Goal: Task Accomplishment & Management: Complete application form

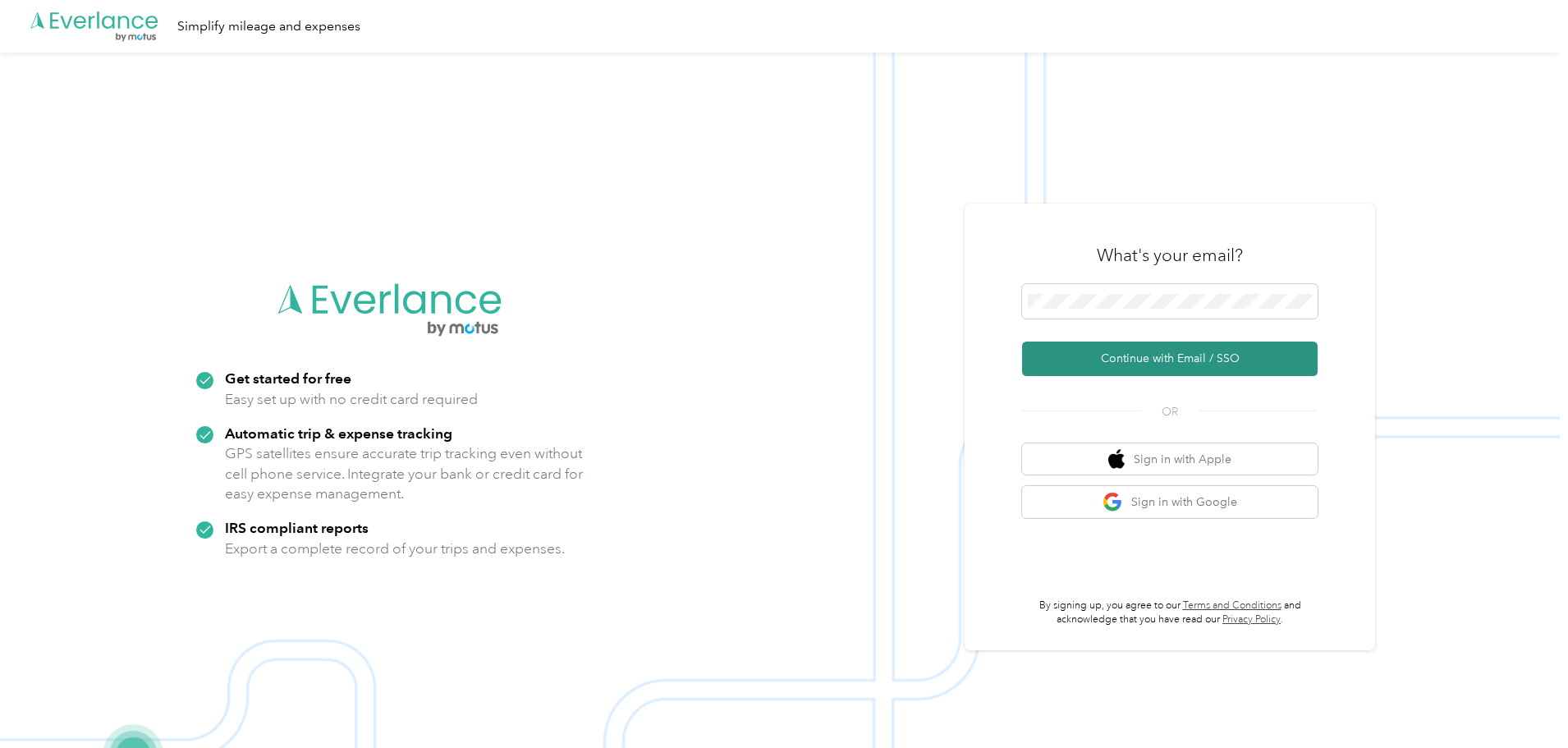
click at [1106, 354] on button "Continue with Email / SSO" at bounding box center [1169, 359] width 296 height 35
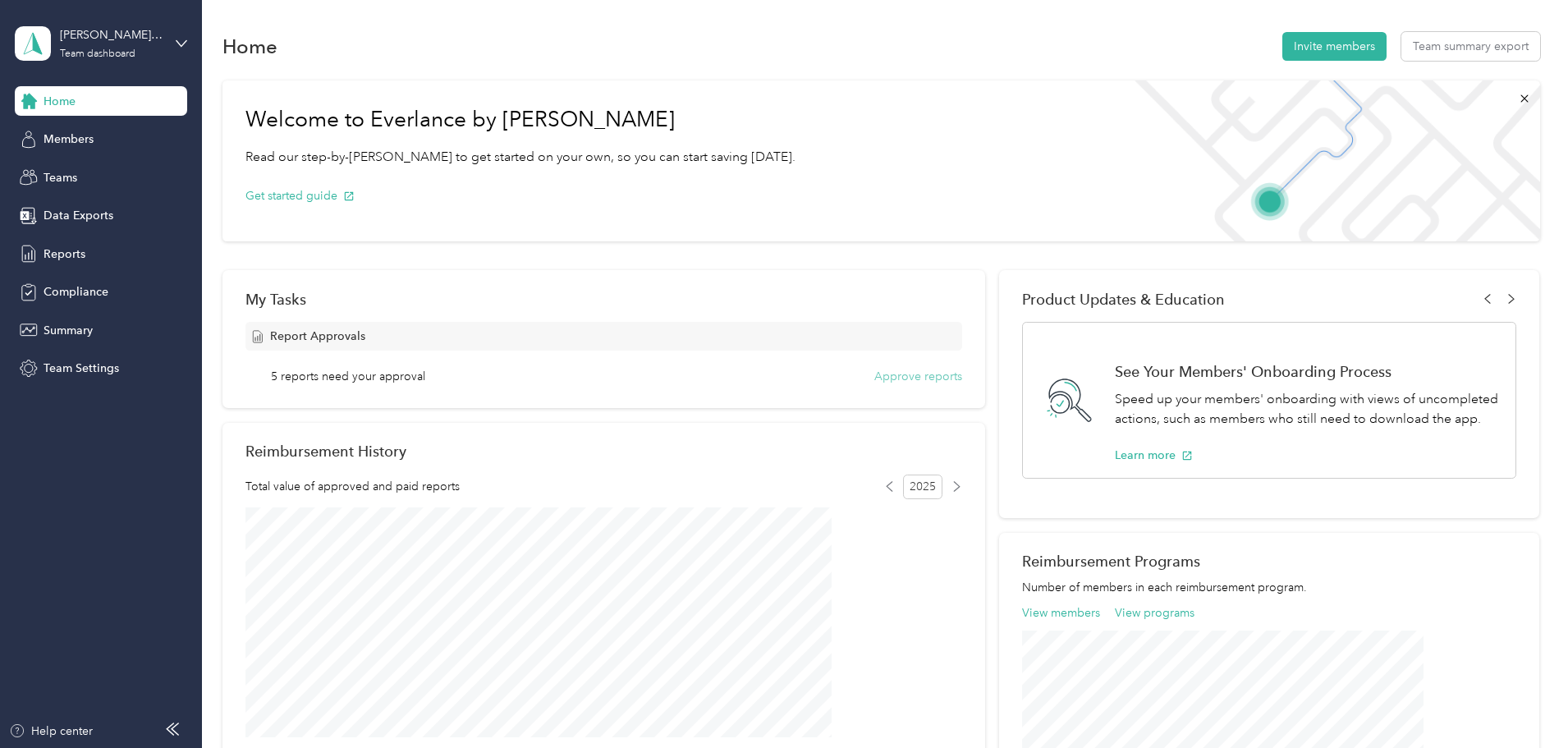
click at [878, 375] on button "Approve reports" at bounding box center [918, 377] width 88 height 17
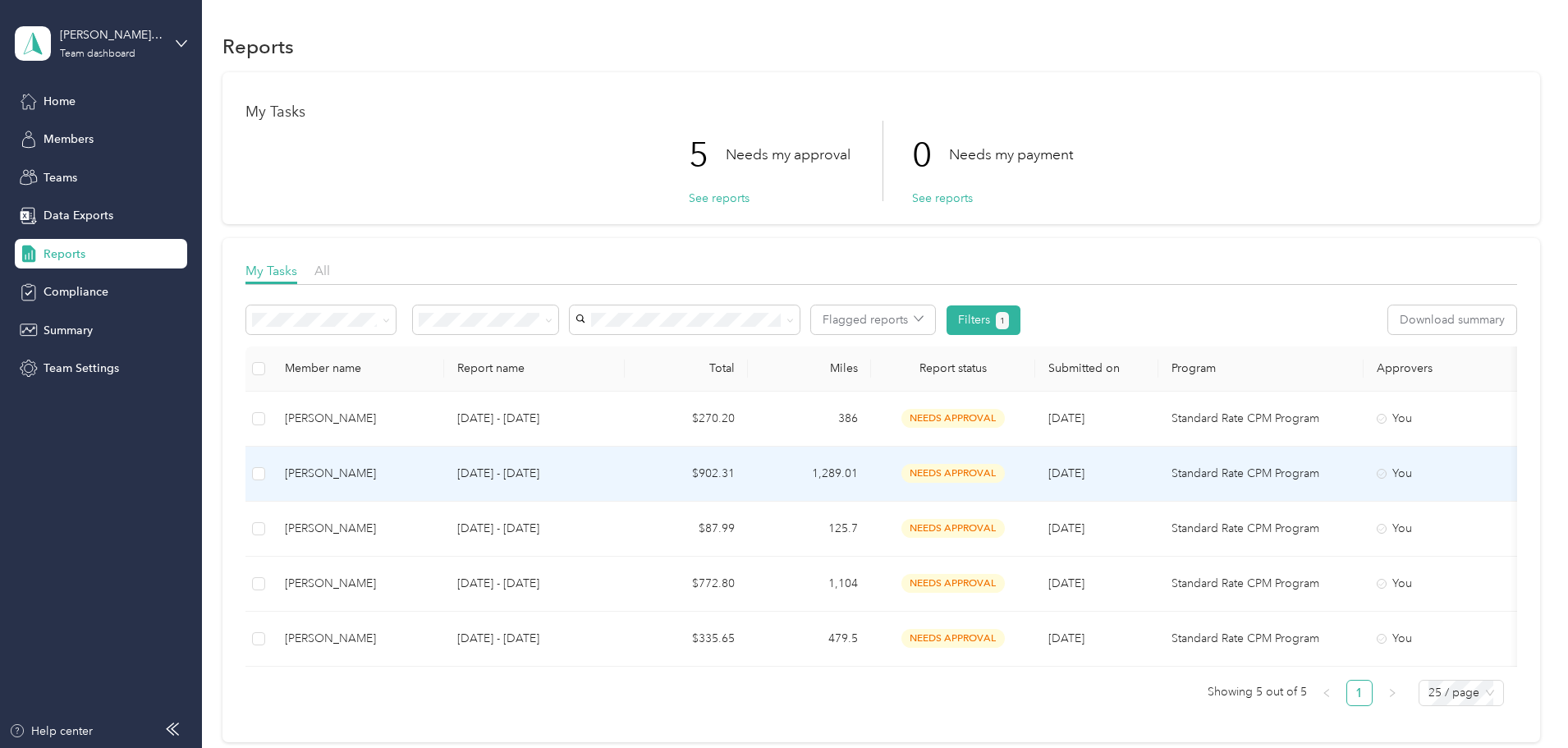
click at [419, 471] on div "[PERSON_NAME]" at bounding box center [357, 474] width 146 height 18
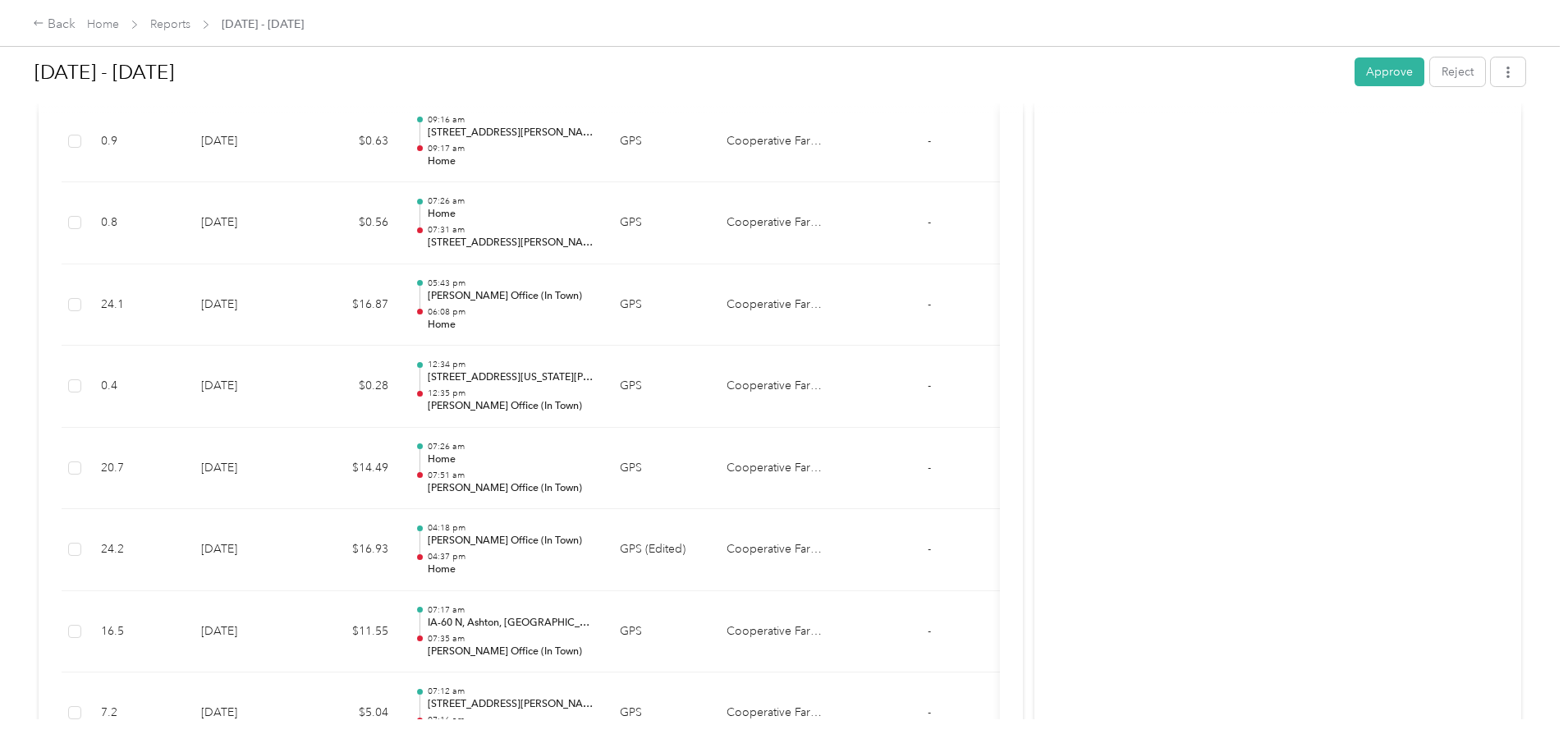
scroll to position [1889, 0]
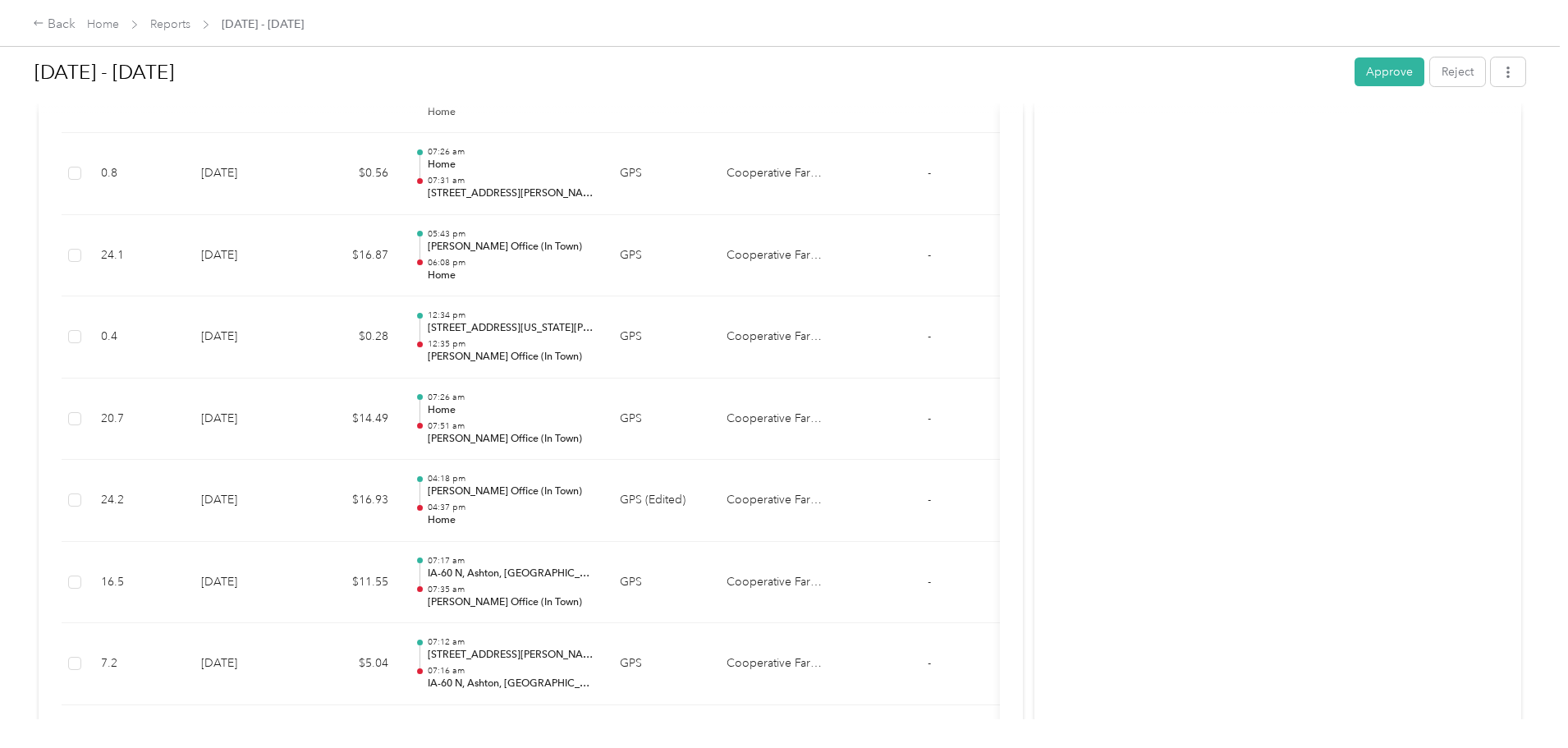
click at [1355, 70] on button "Approve" at bounding box center [1389, 71] width 69 height 29
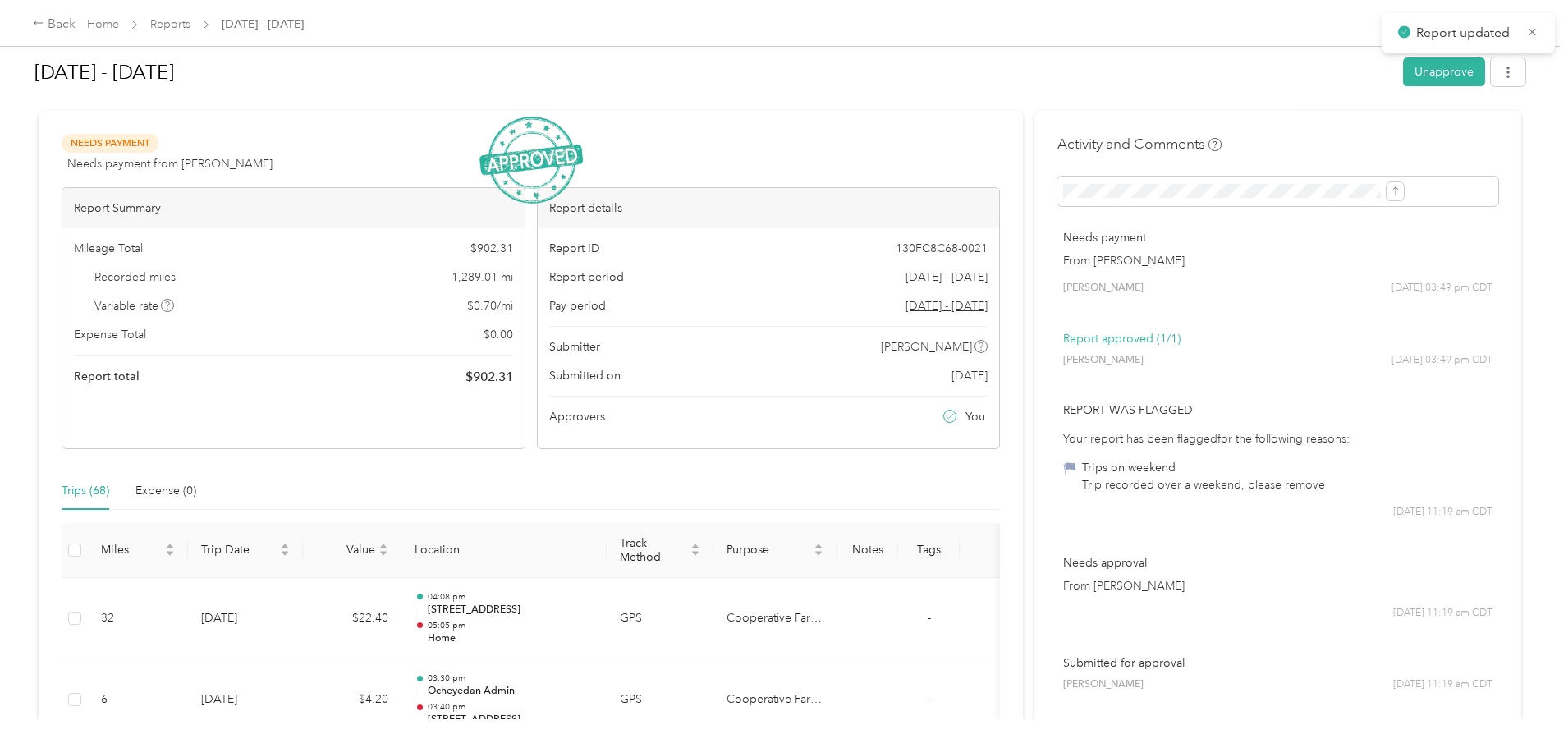
scroll to position [0, 0]
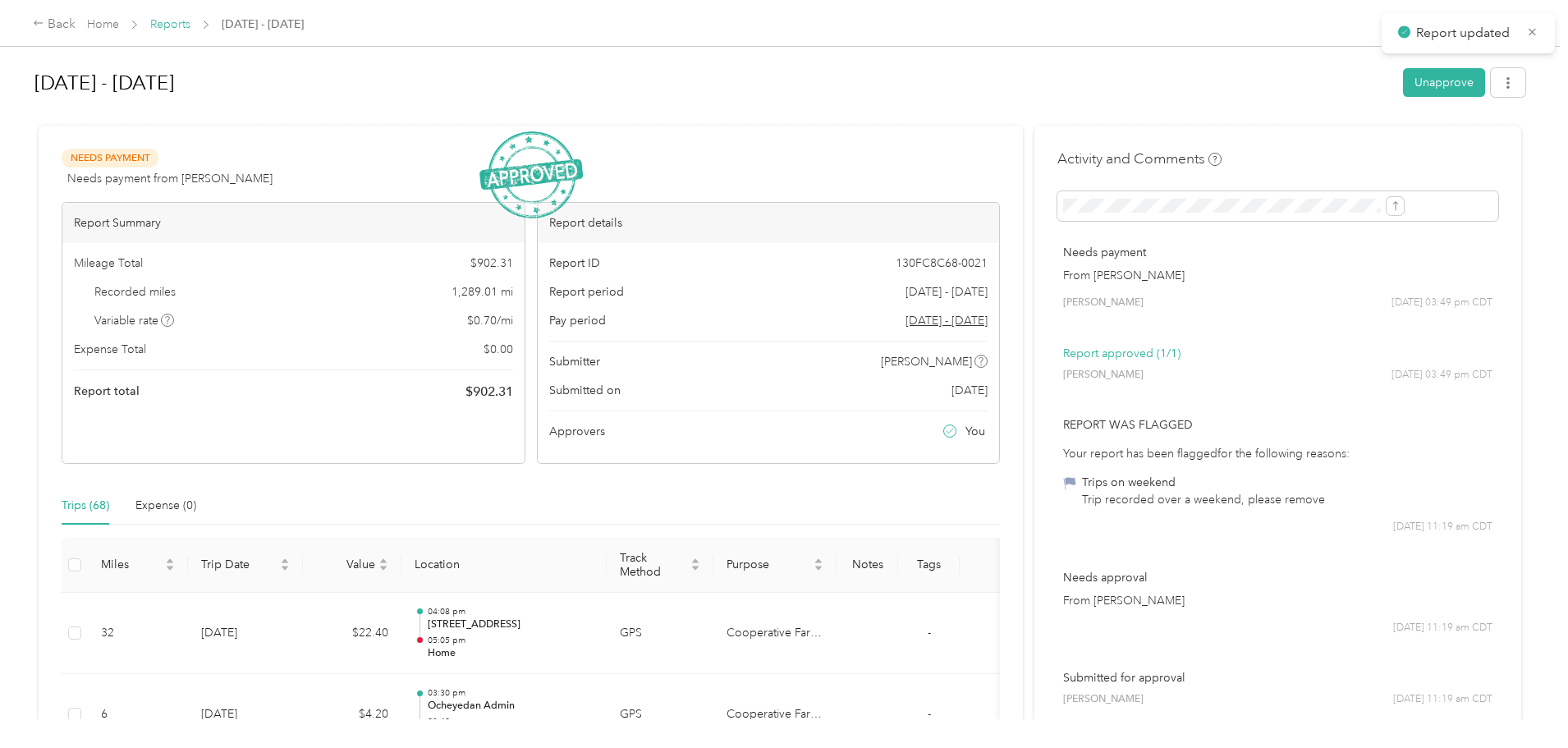
click at [191, 23] on link "Reports" at bounding box center [170, 24] width 40 height 14
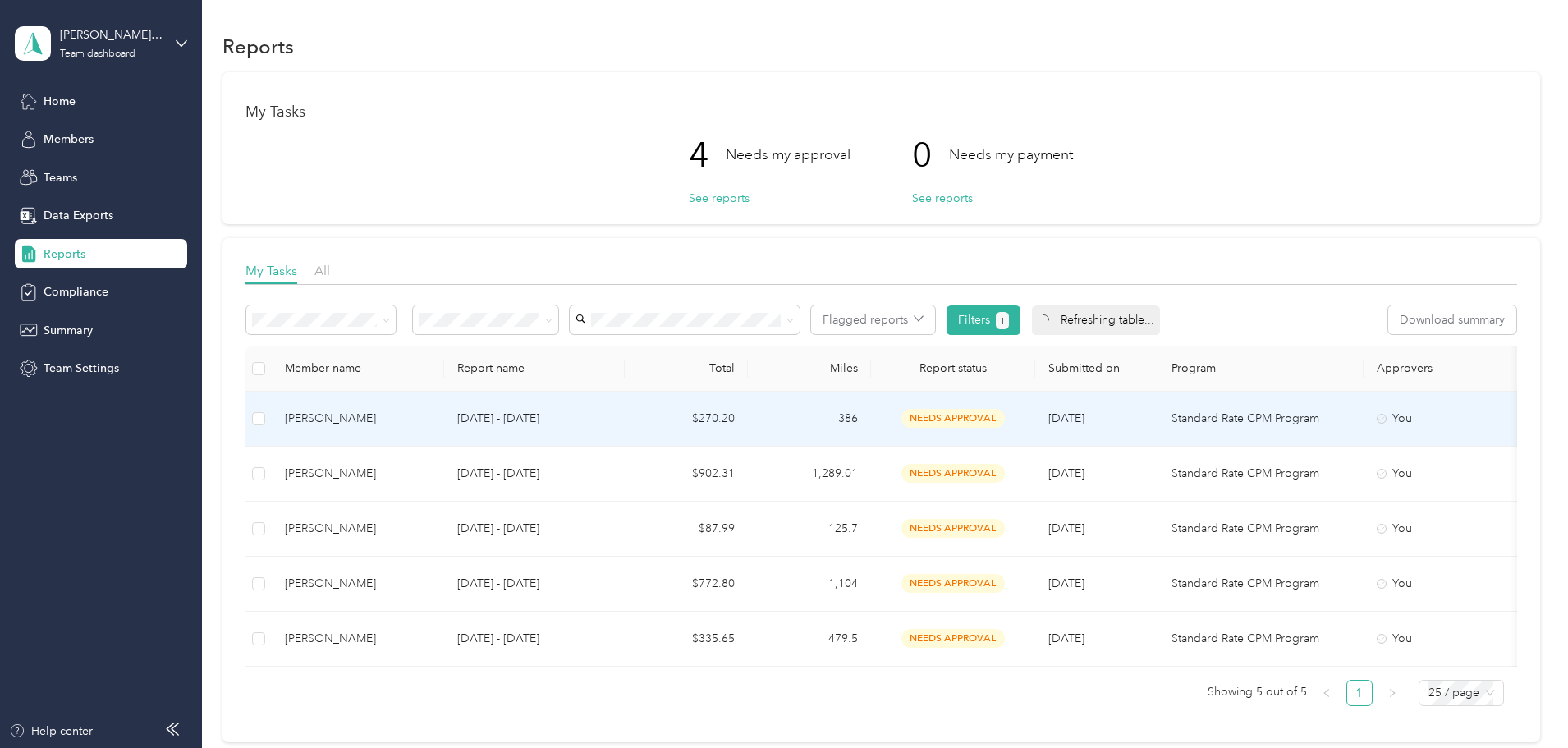
click at [434, 447] on td "[PERSON_NAME]" at bounding box center [357, 419] width 173 height 55
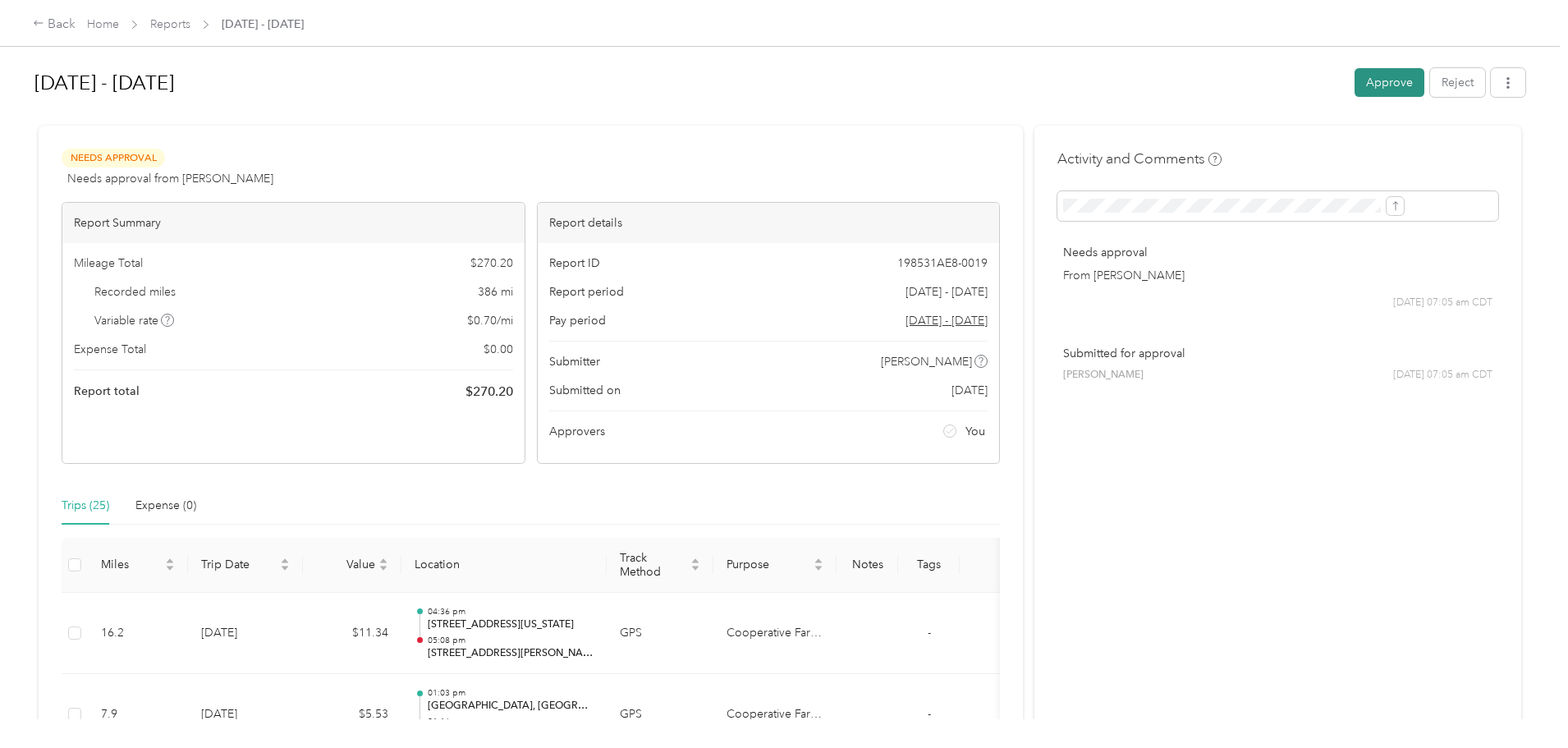
click at [1355, 84] on button "Approve" at bounding box center [1389, 82] width 69 height 29
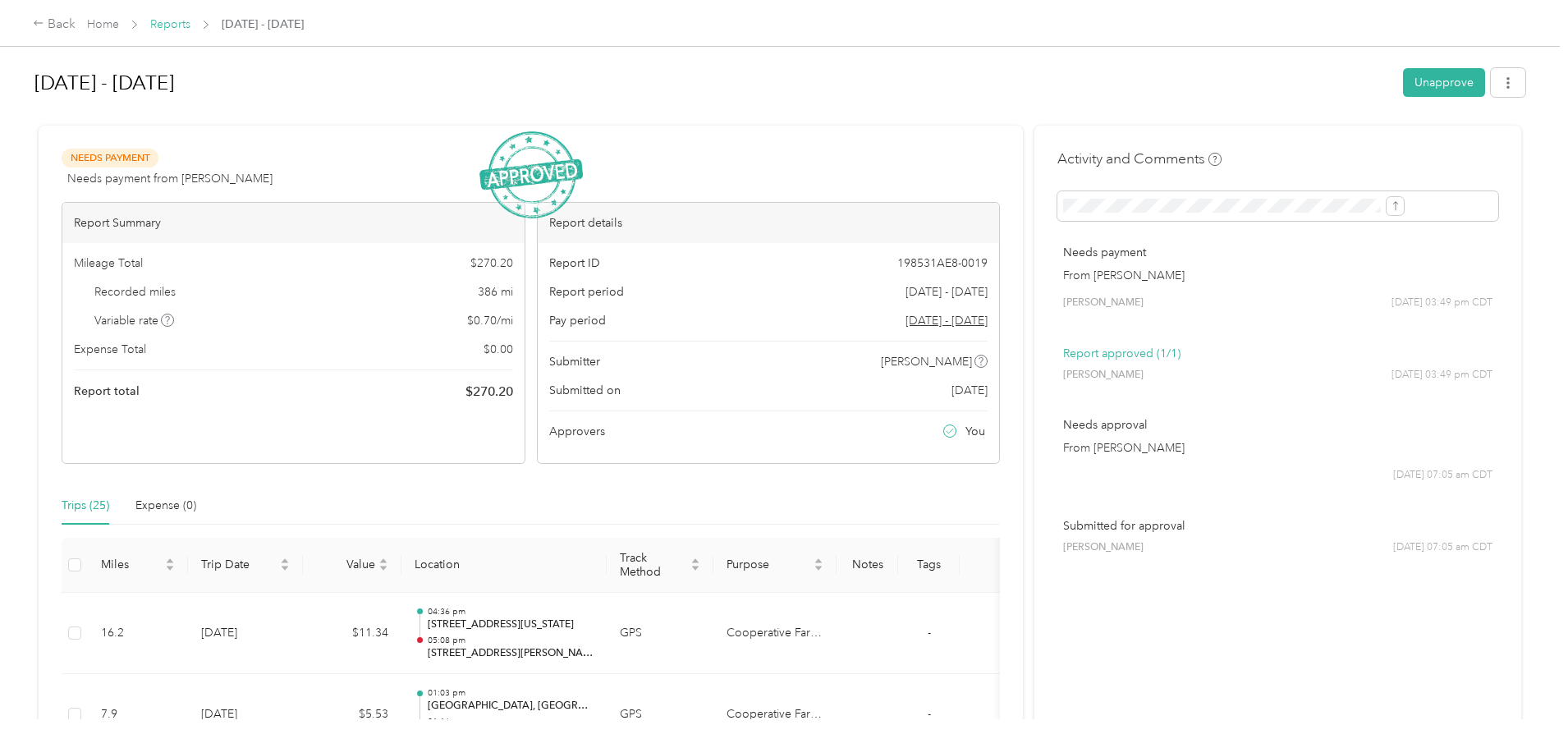
click at [191, 27] on link "Reports" at bounding box center [170, 24] width 40 height 14
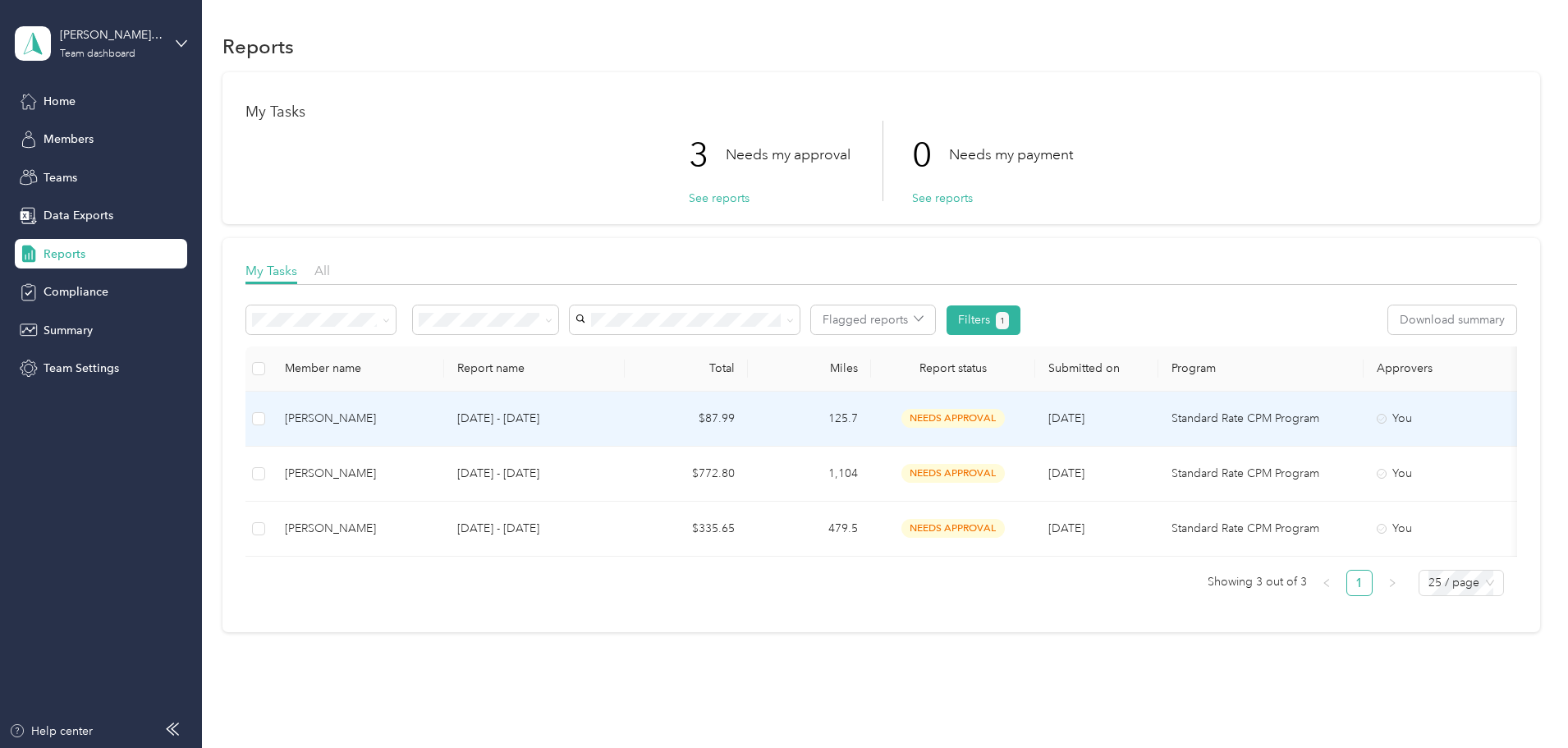
click at [418, 417] on div "[PERSON_NAME]" at bounding box center [357, 418] width 146 height 18
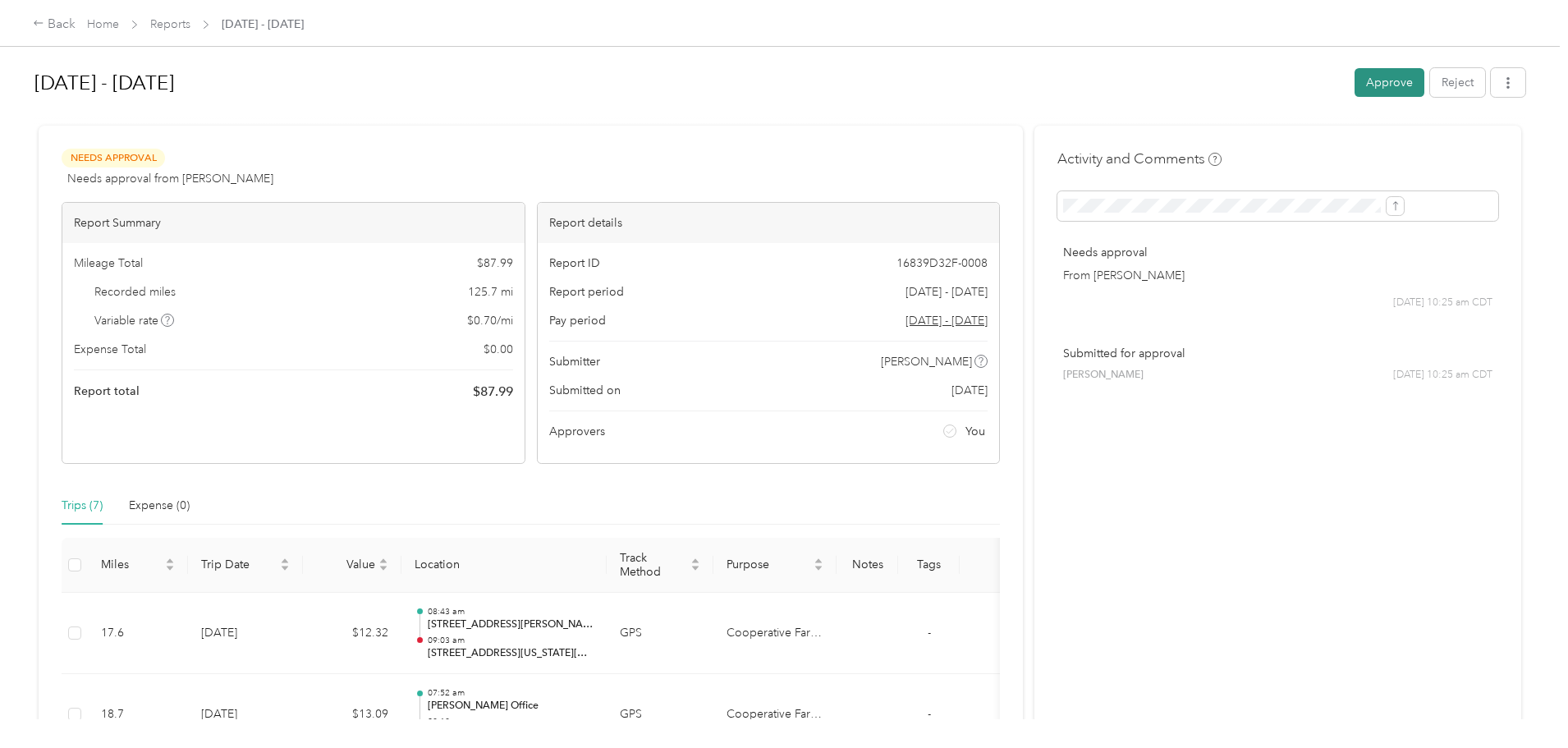
click at [1355, 86] on button "Approve" at bounding box center [1389, 82] width 69 height 29
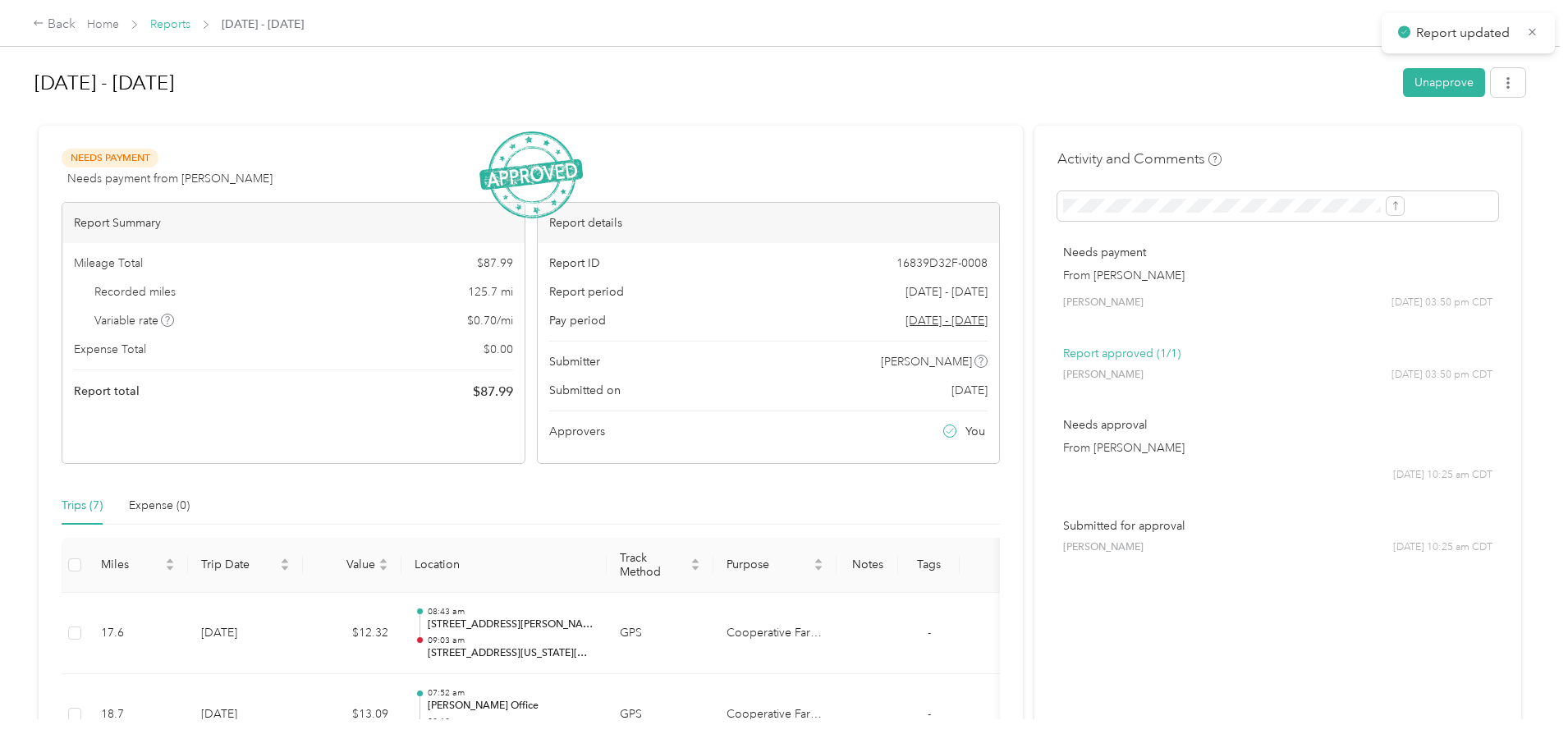
click at [191, 23] on link "Reports" at bounding box center [170, 24] width 40 height 14
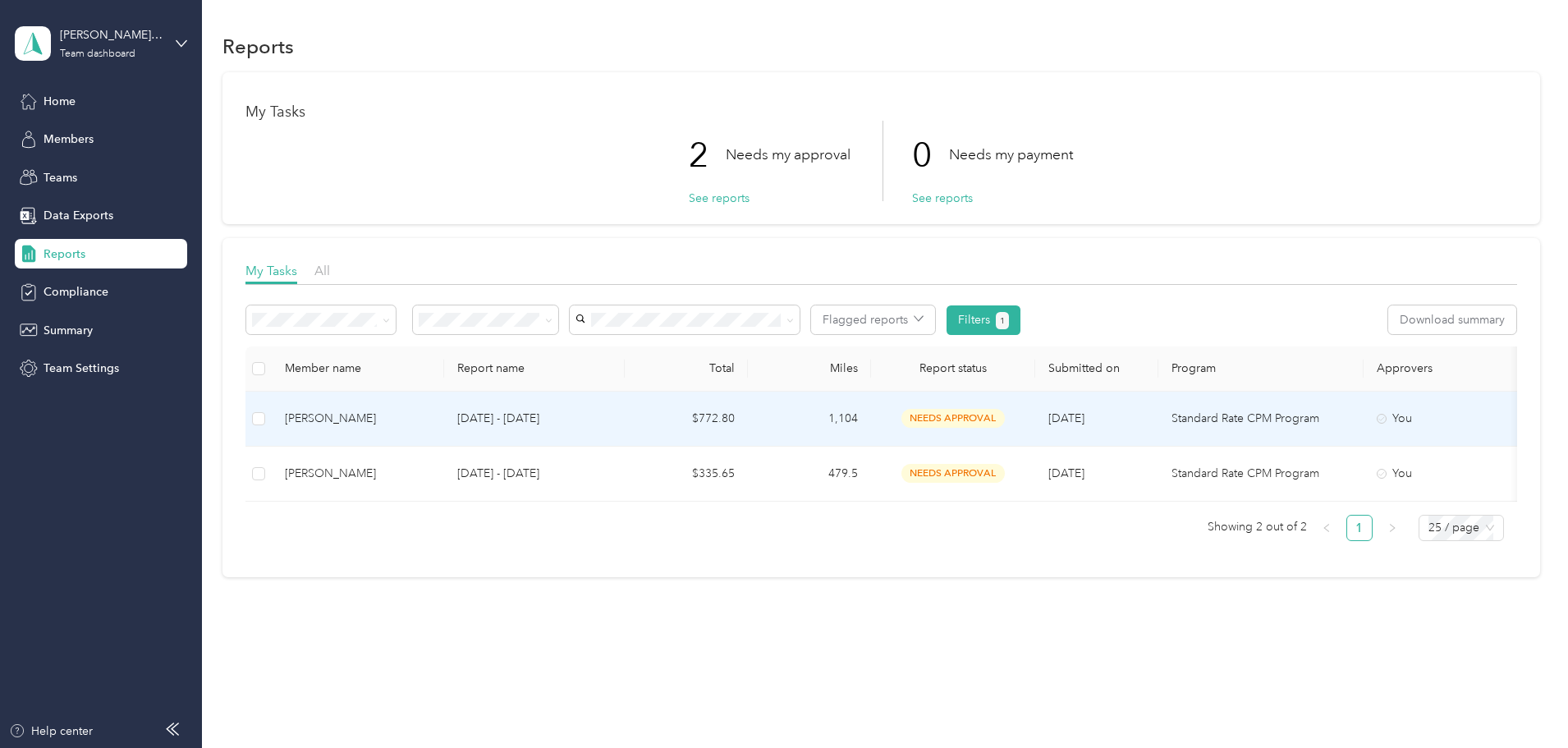
click at [431, 421] on div "[PERSON_NAME]" at bounding box center [357, 418] width 146 height 18
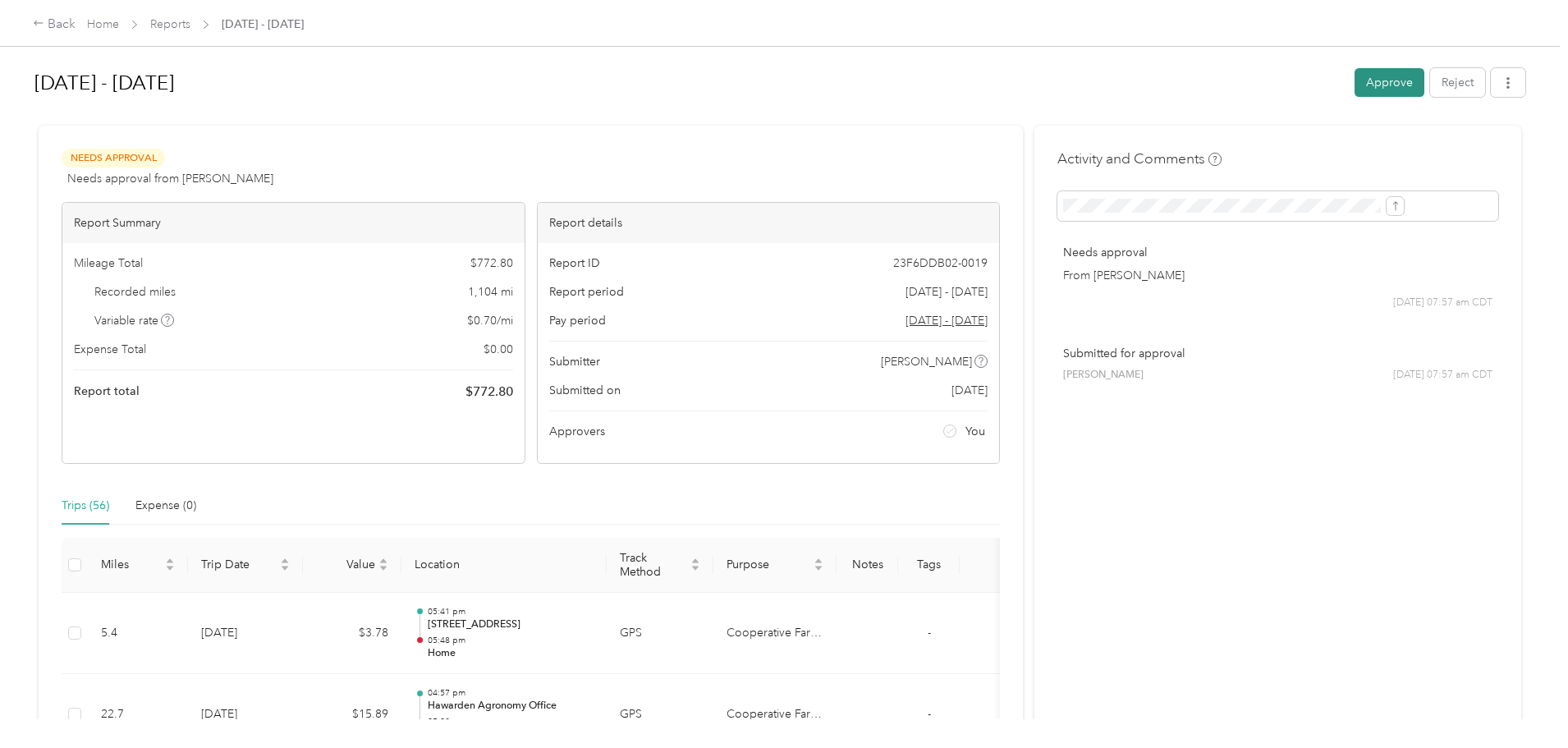
click at [1355, 82] on button "Approve" at bounding box center [1389, 82] width 69 height 29
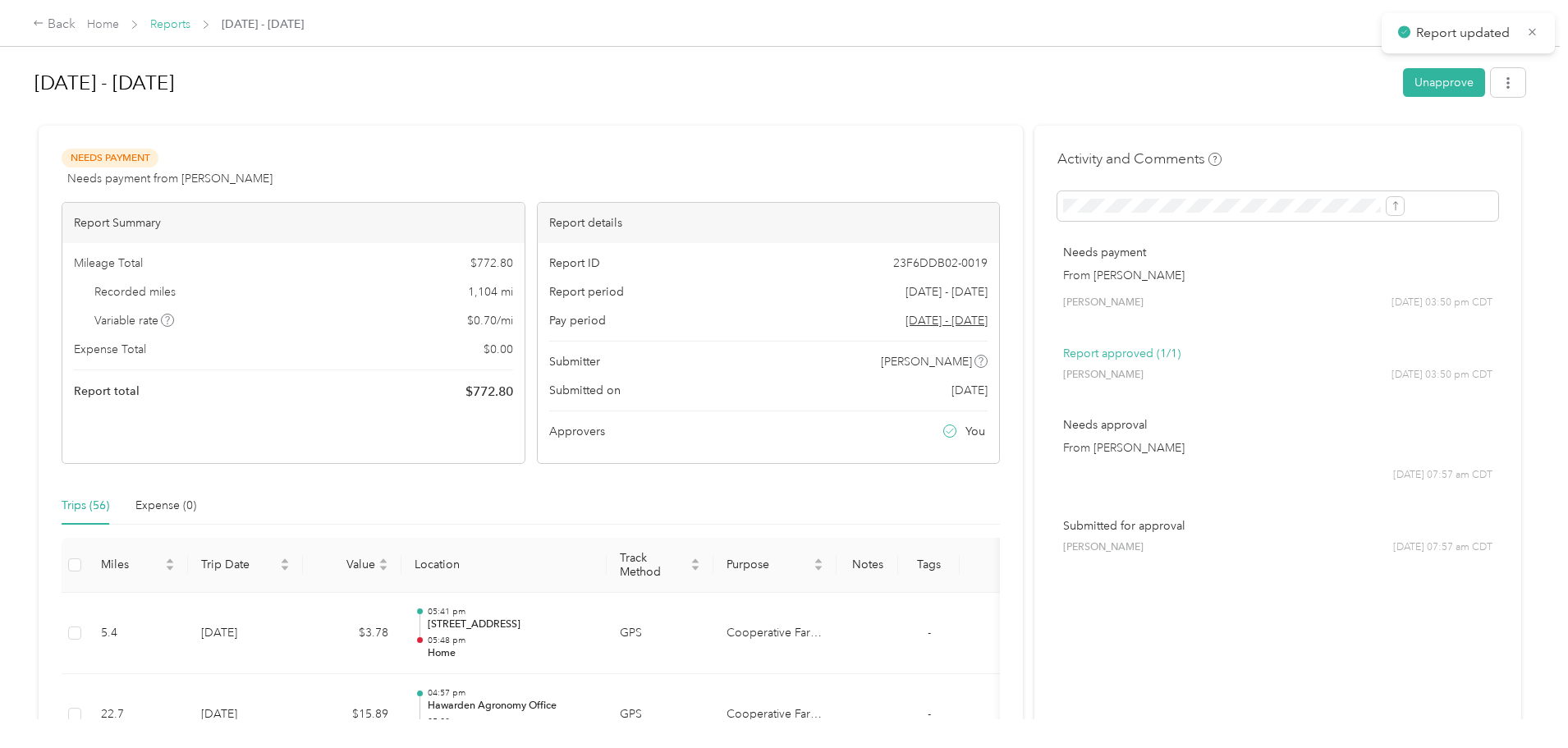
click at [191, 27] on link "Reports" at bounding box center [170, 24] width 40 height 14
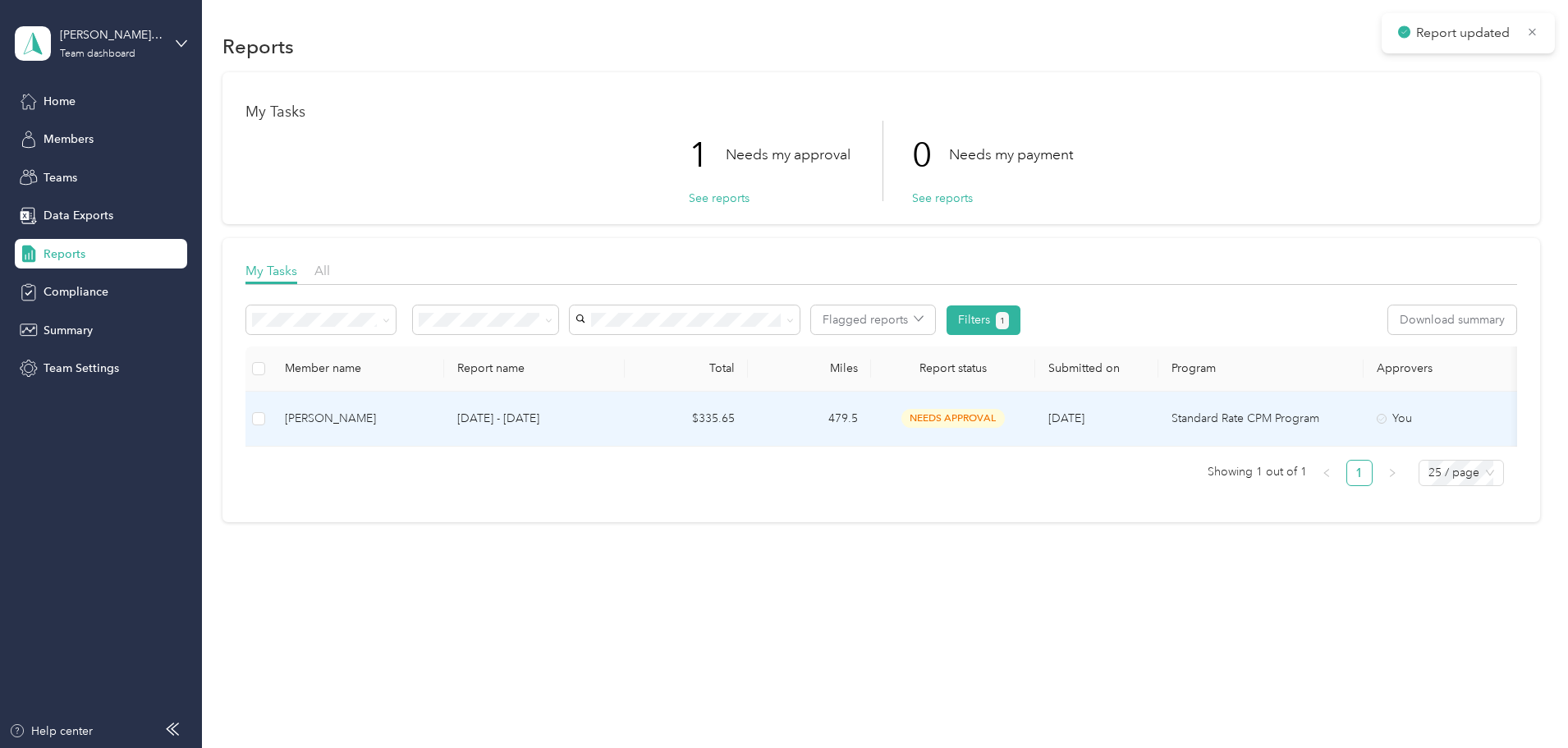
click at [427, 419] on div "[PERSON_NAME]" at bounding box center [357, 418] width 146 height 18
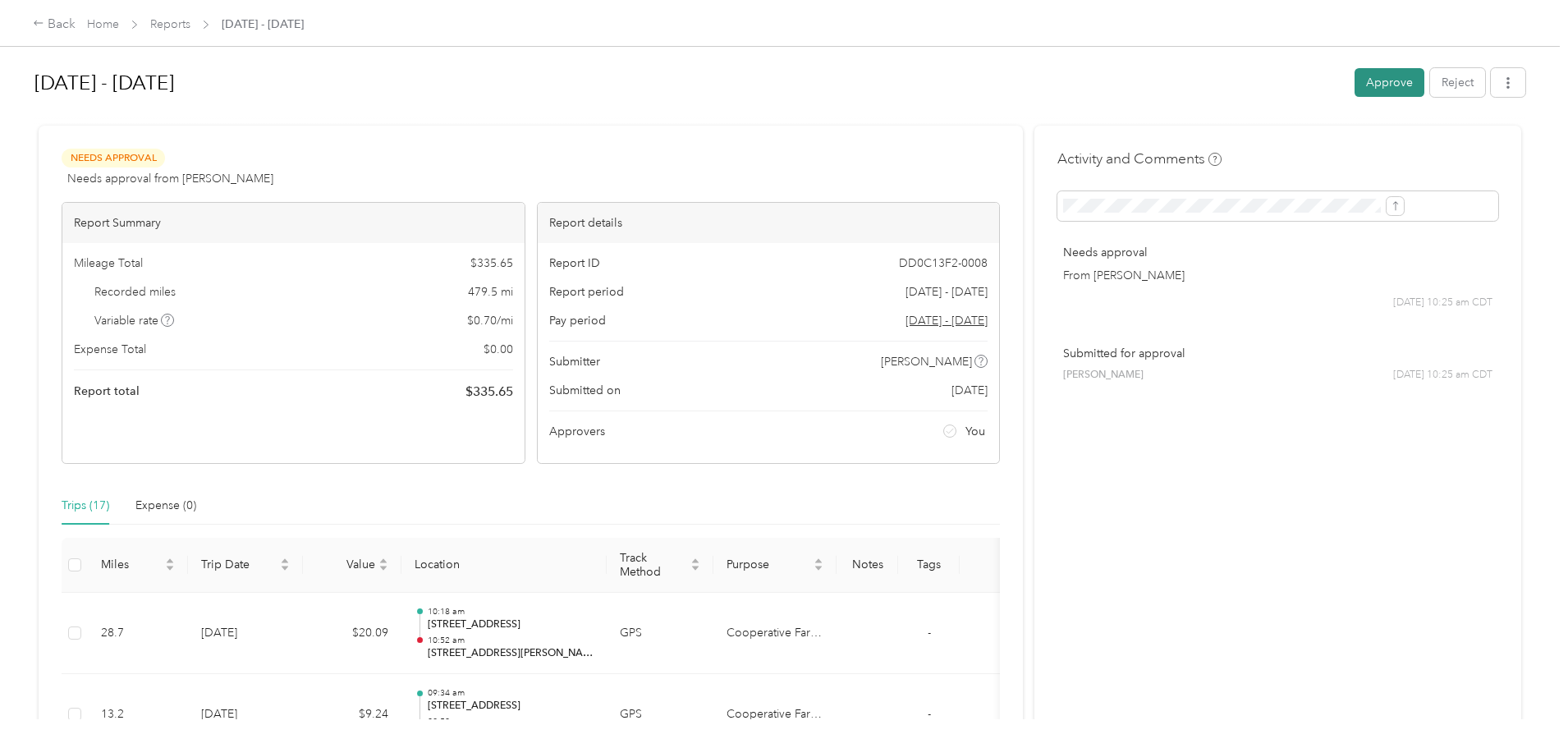
click at [1355, 82] on button "Approve" at bounding box center [1389, 82] width 69 height 29
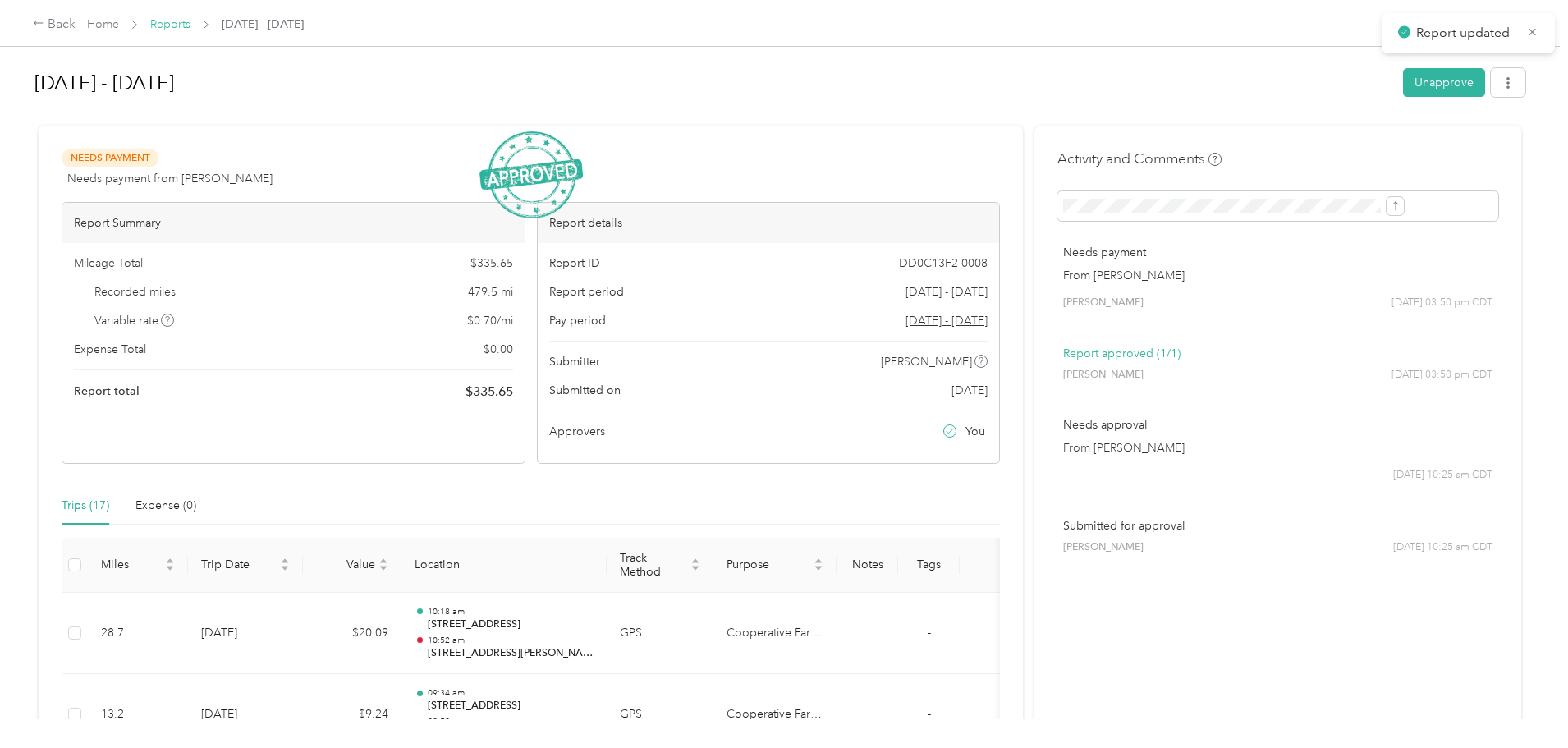
click at [191, 24] on link "Reports" at bounding box center [170, 24] width 40 height 14
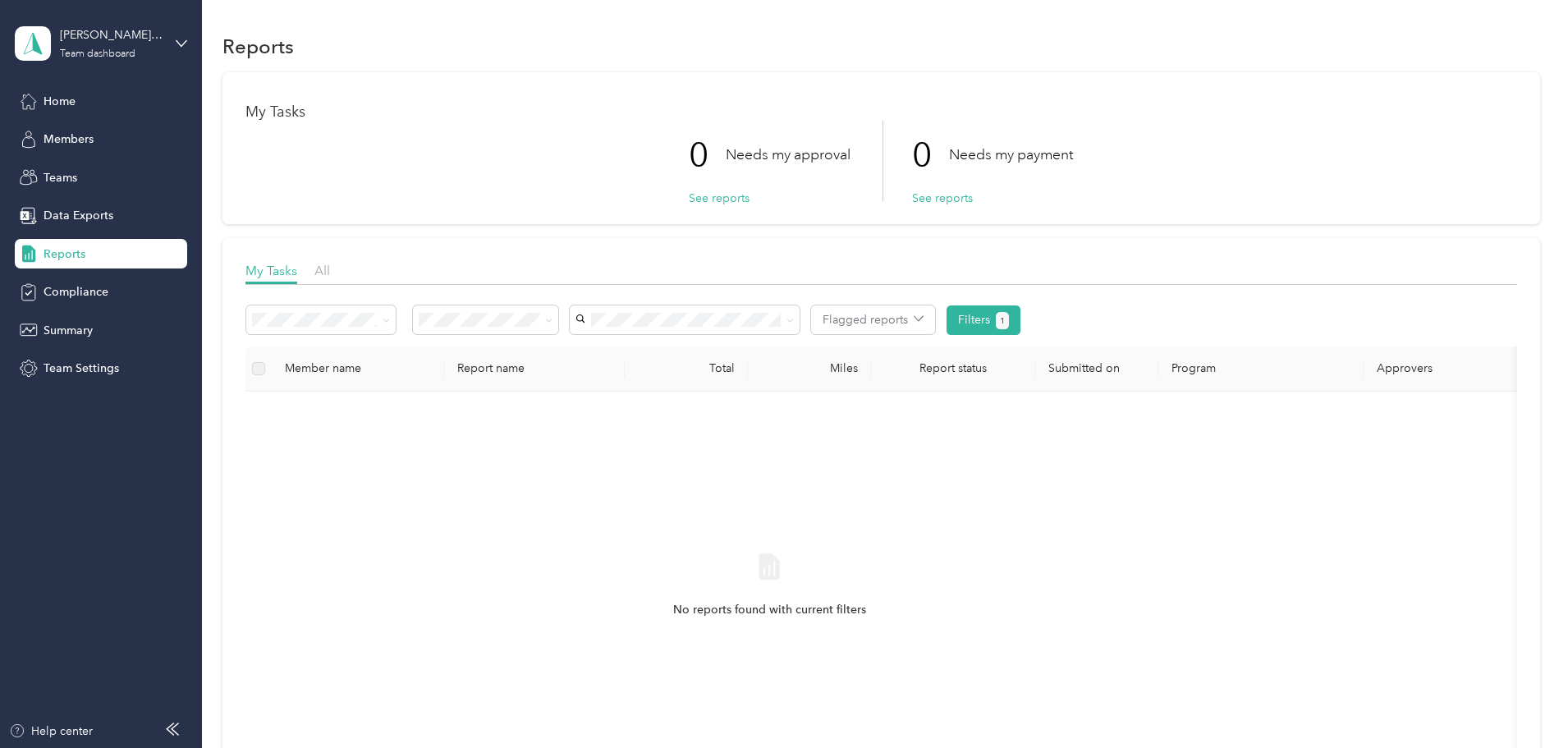
click at [174, 44] on div "[PERSON_NAME] Approved Team dashboard" at bounding box center [101, 43] width 173 height 57
click at [77, 167] on div "Personal dashboard" at bounding box center [81, 172] width 103 height 17
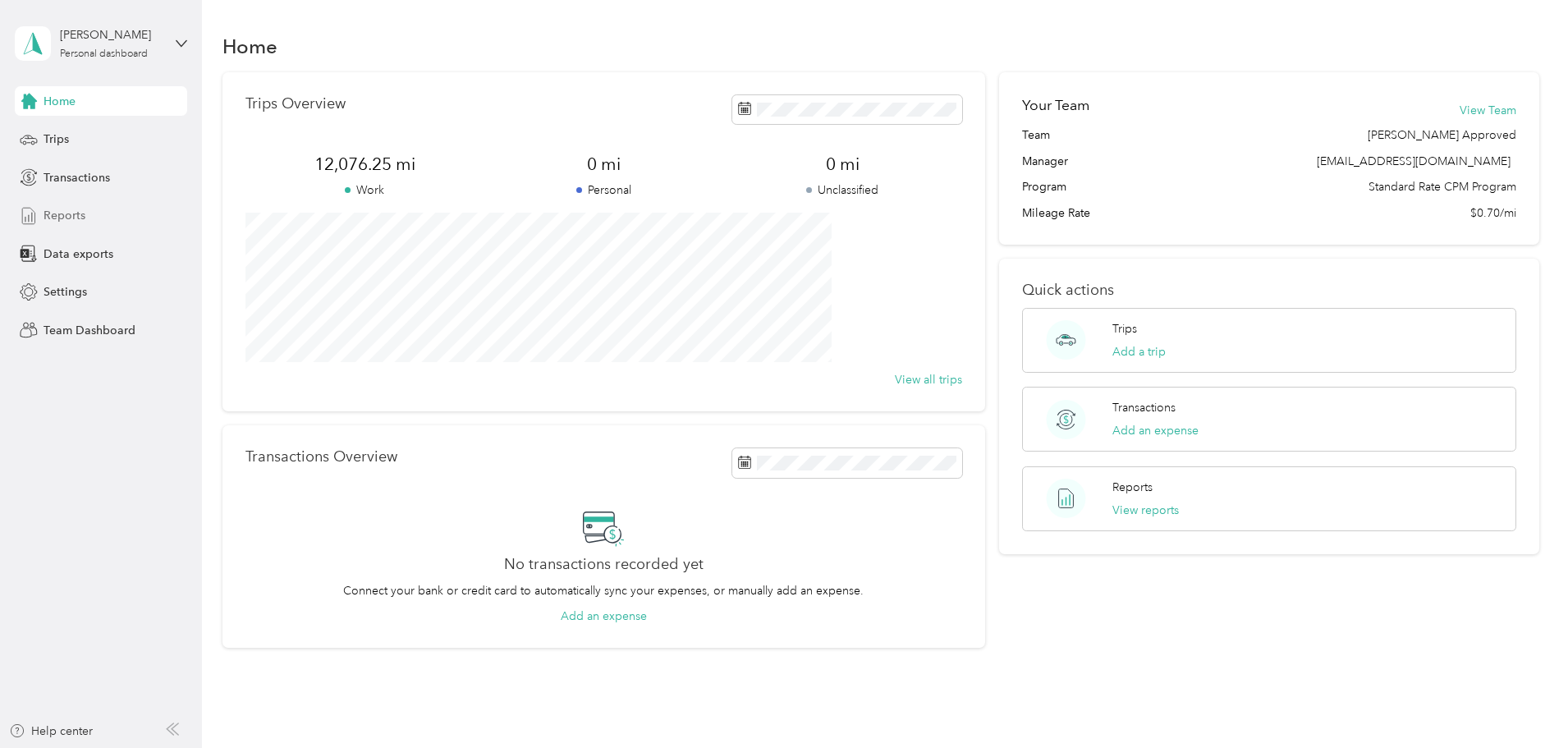
click at [67, 220] on span "Reports" at bounding box center [64, 216] width 42 height 17
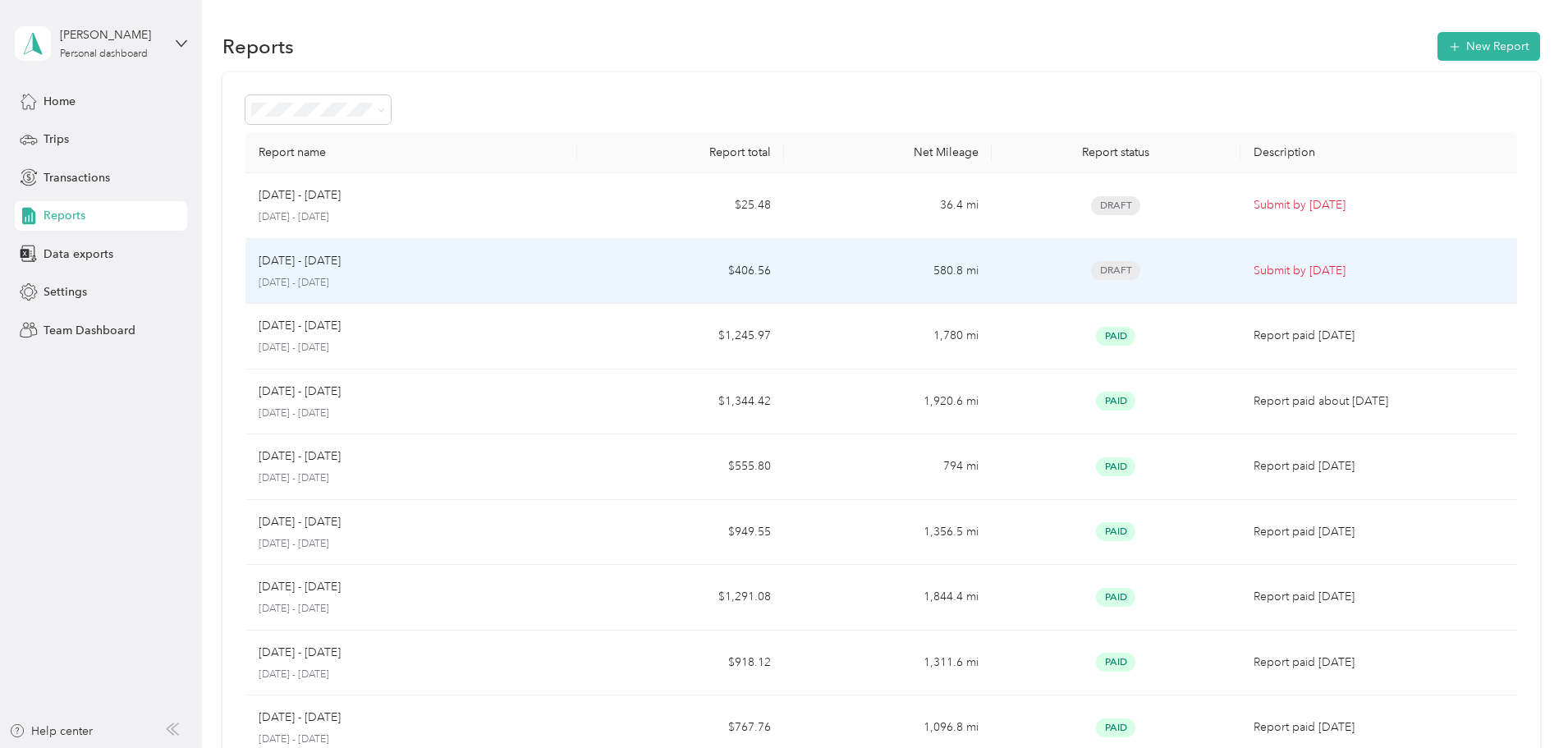
click at [498, 281] on p "[DATE] - [DATE]" at bounding box center [411, 283] width 305 height 15
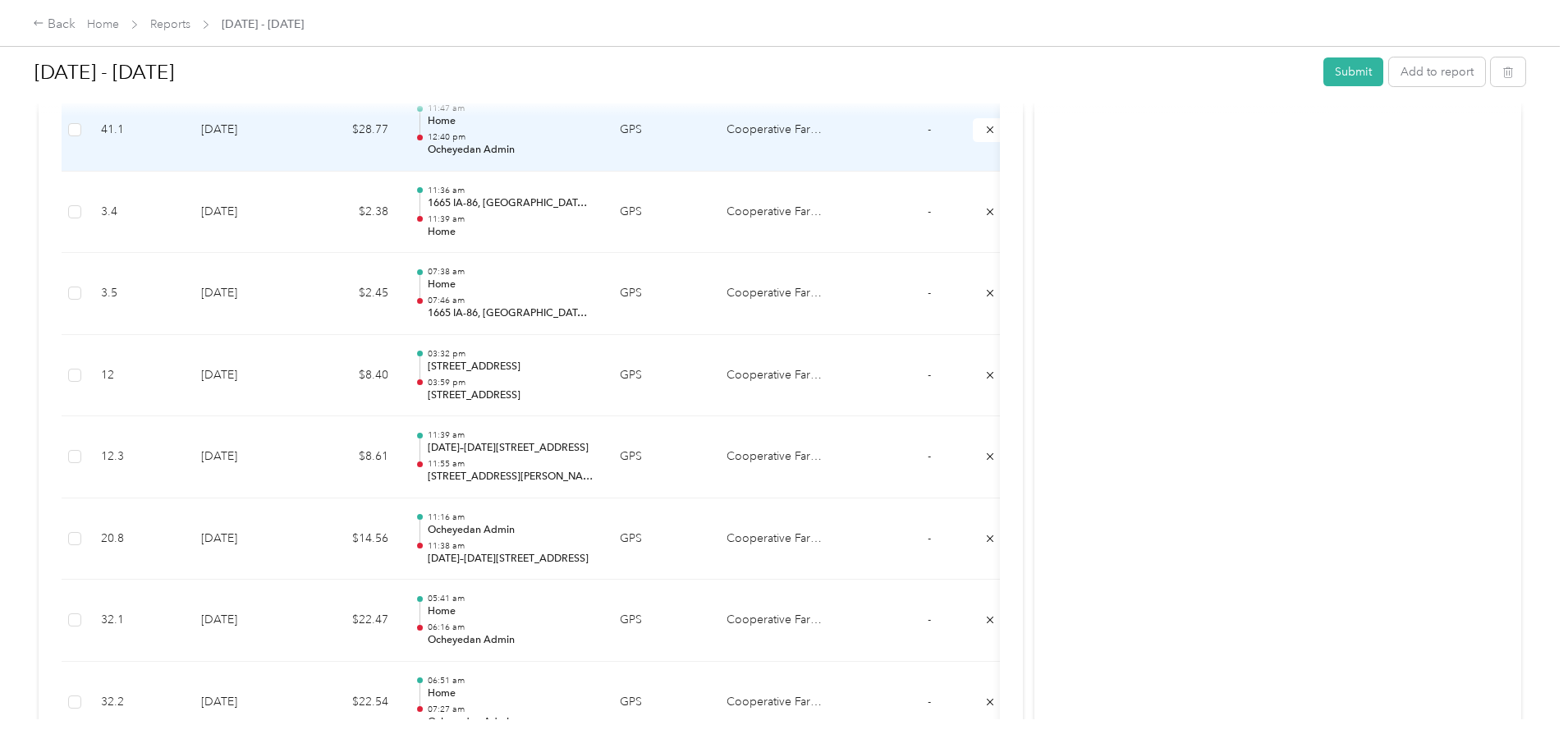
scroll to position [2000, 0]
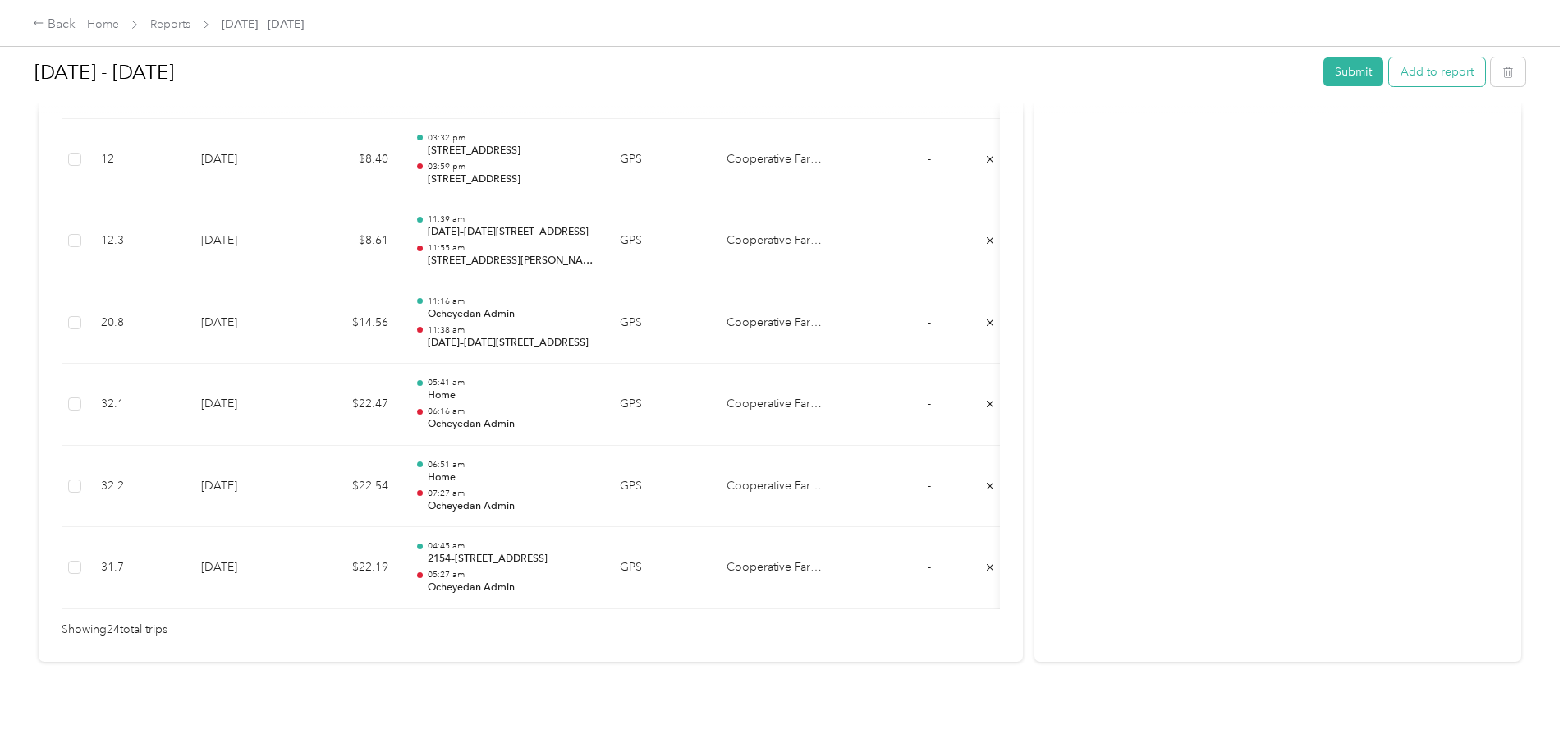
click at [1389, 71] on button "Add to report" at bounding box center [1437, 71] width 96 height 29
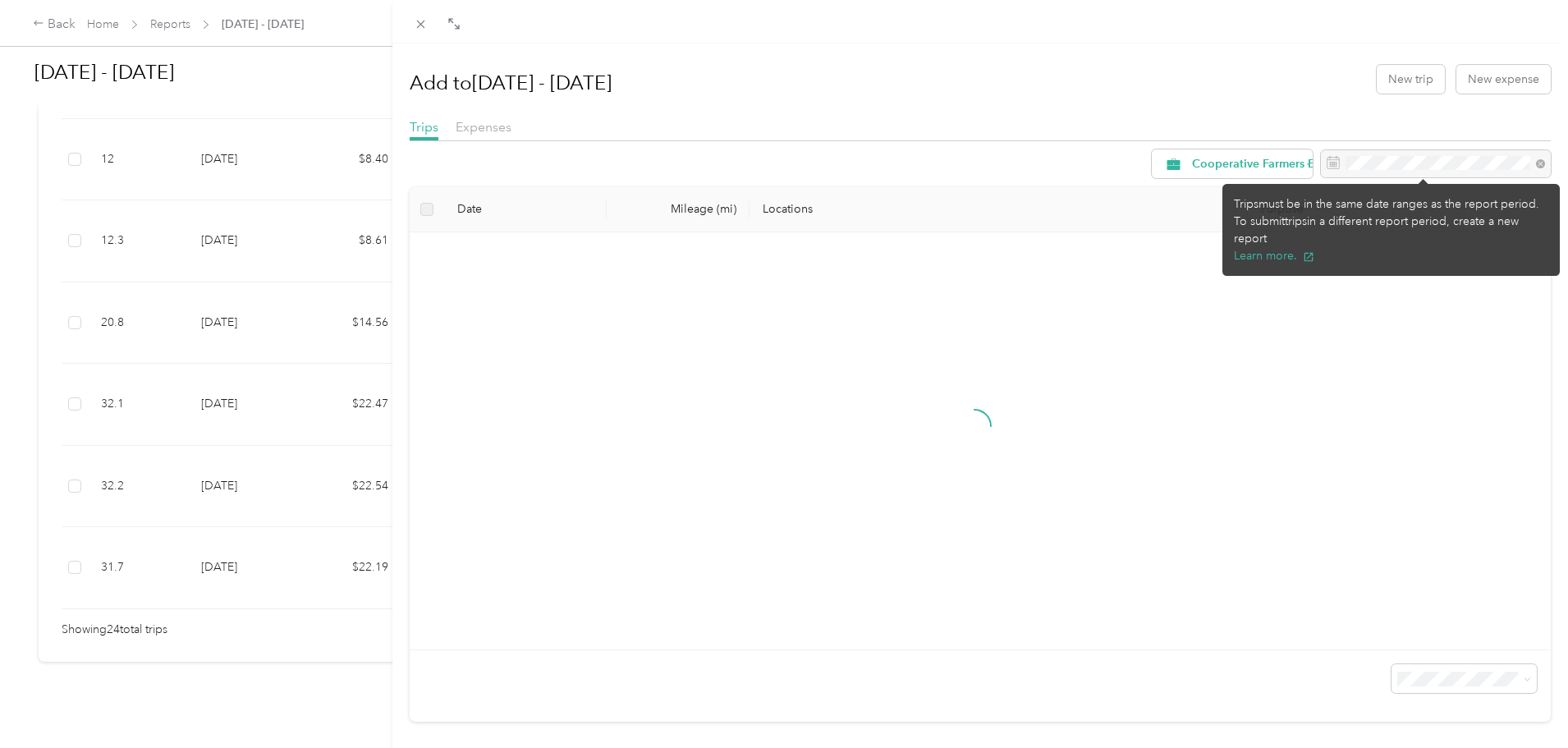
click at [1356, 163] on div at bounding box center [1435, 164] width 230 height 28
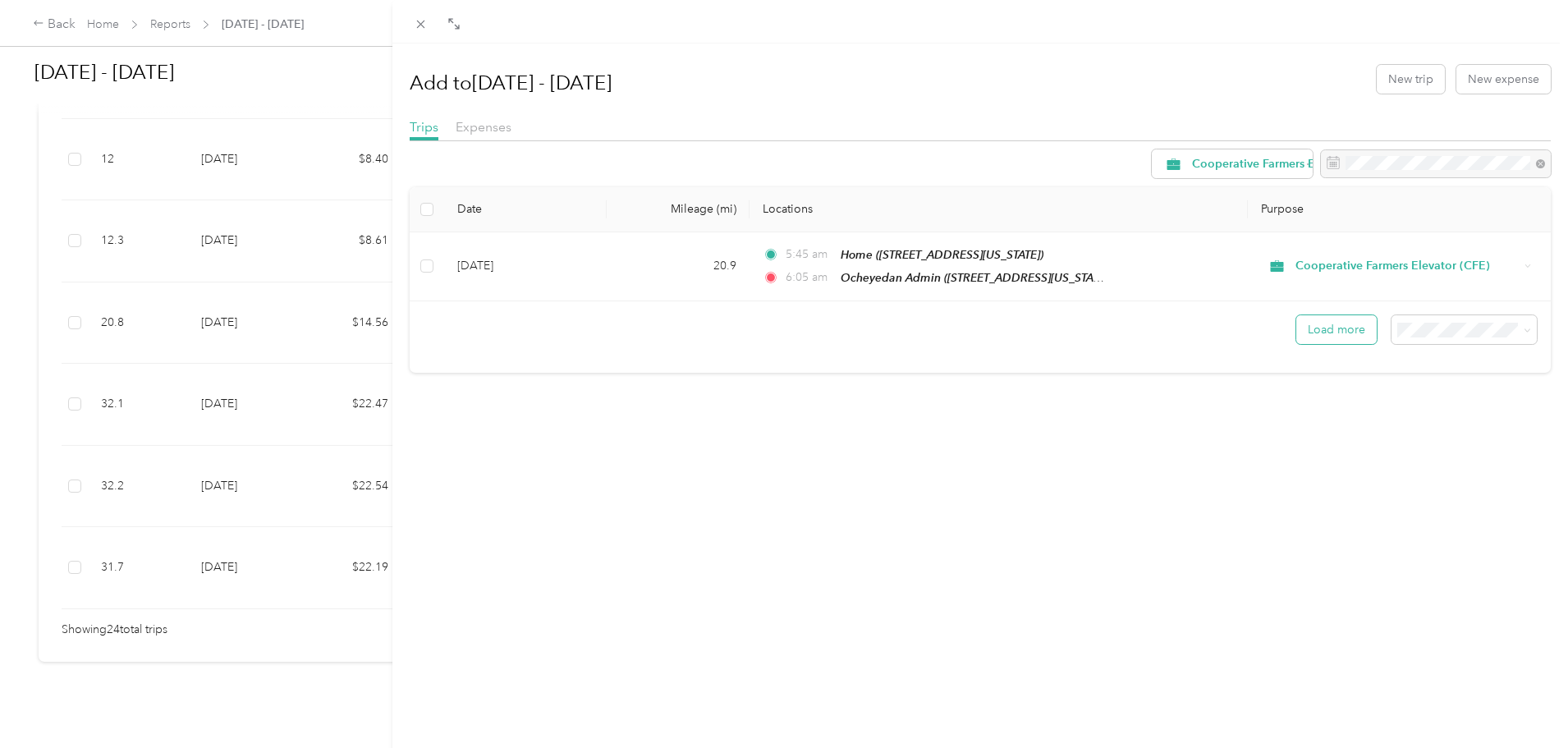
click at [1332, 331] on button "Load more" at bounding box center [1336, 329] width 81 height 29
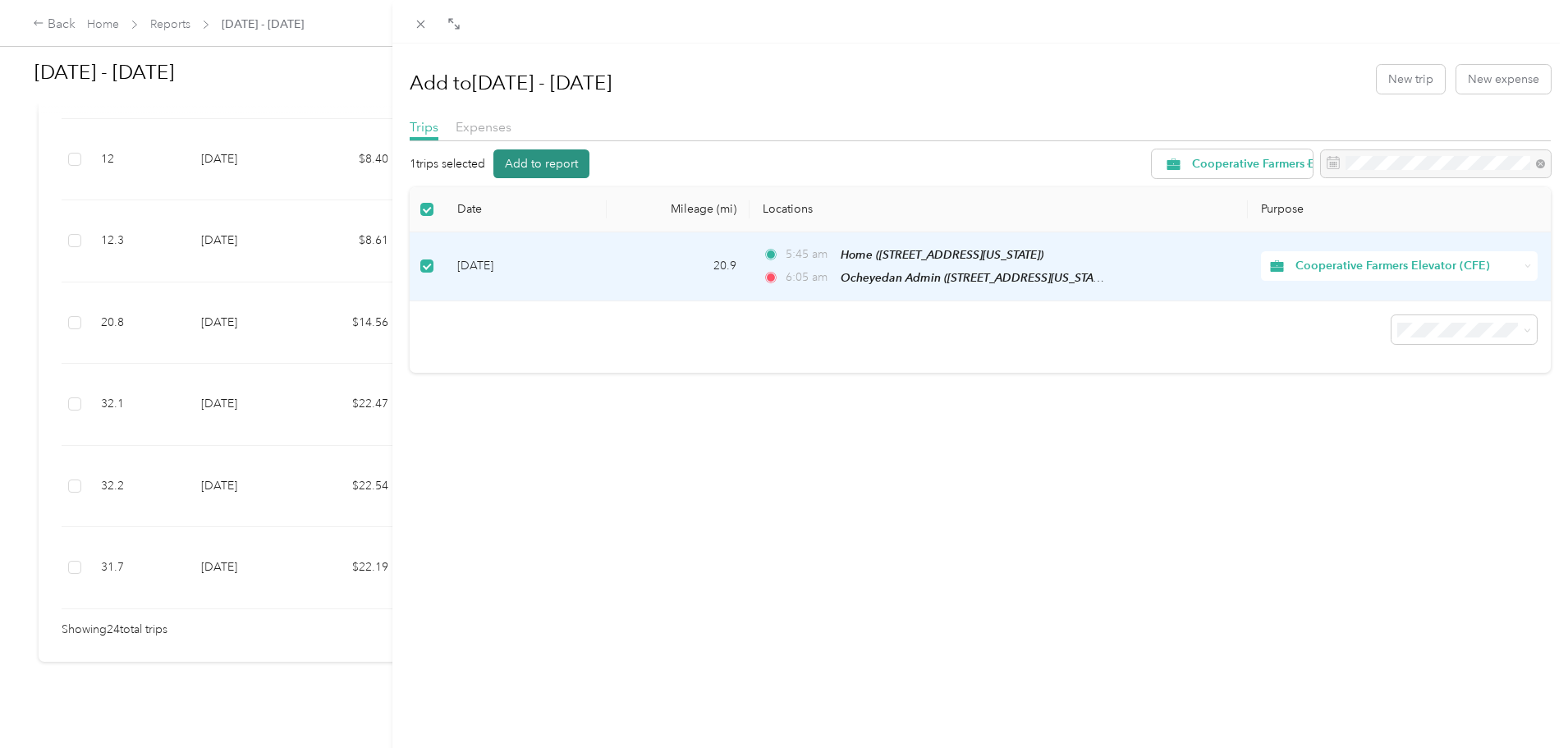
click at [520, 164] on button "Add to report" at bounding box center [541, 163] width 96 height 29
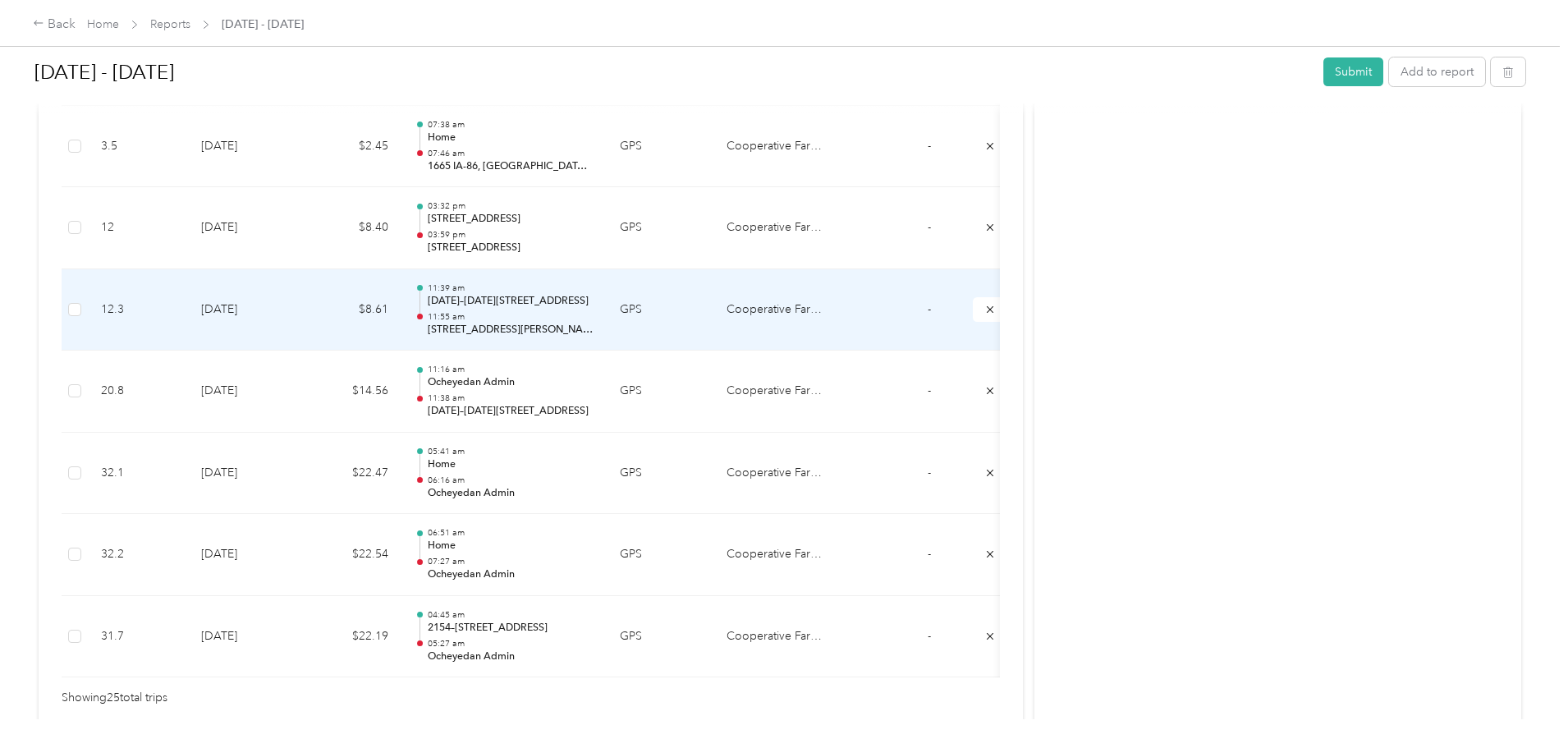
scroll to position [1972, 0]
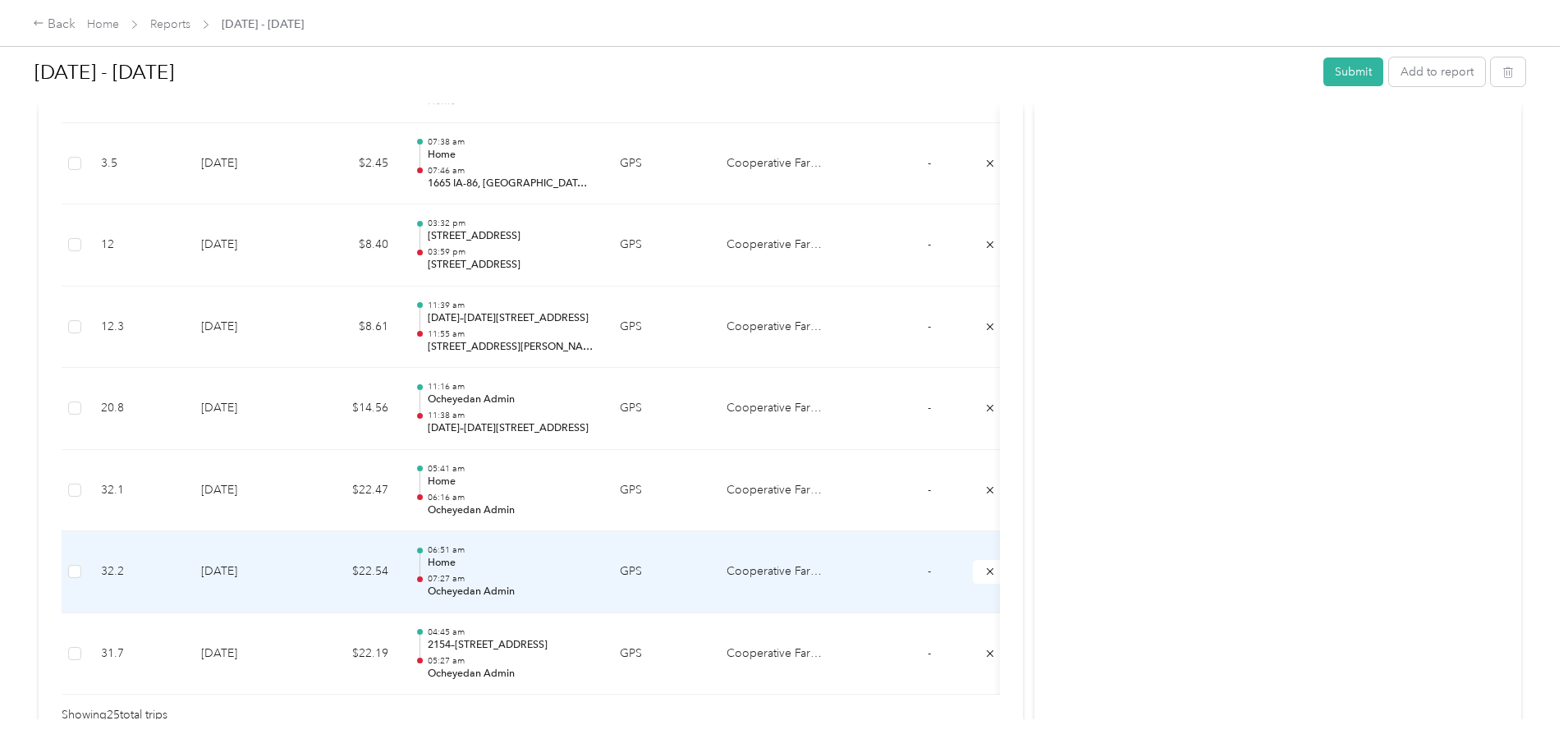
click at [402, 577] on td "$22.54" at bounding box center [352, 572] width 99 height 82
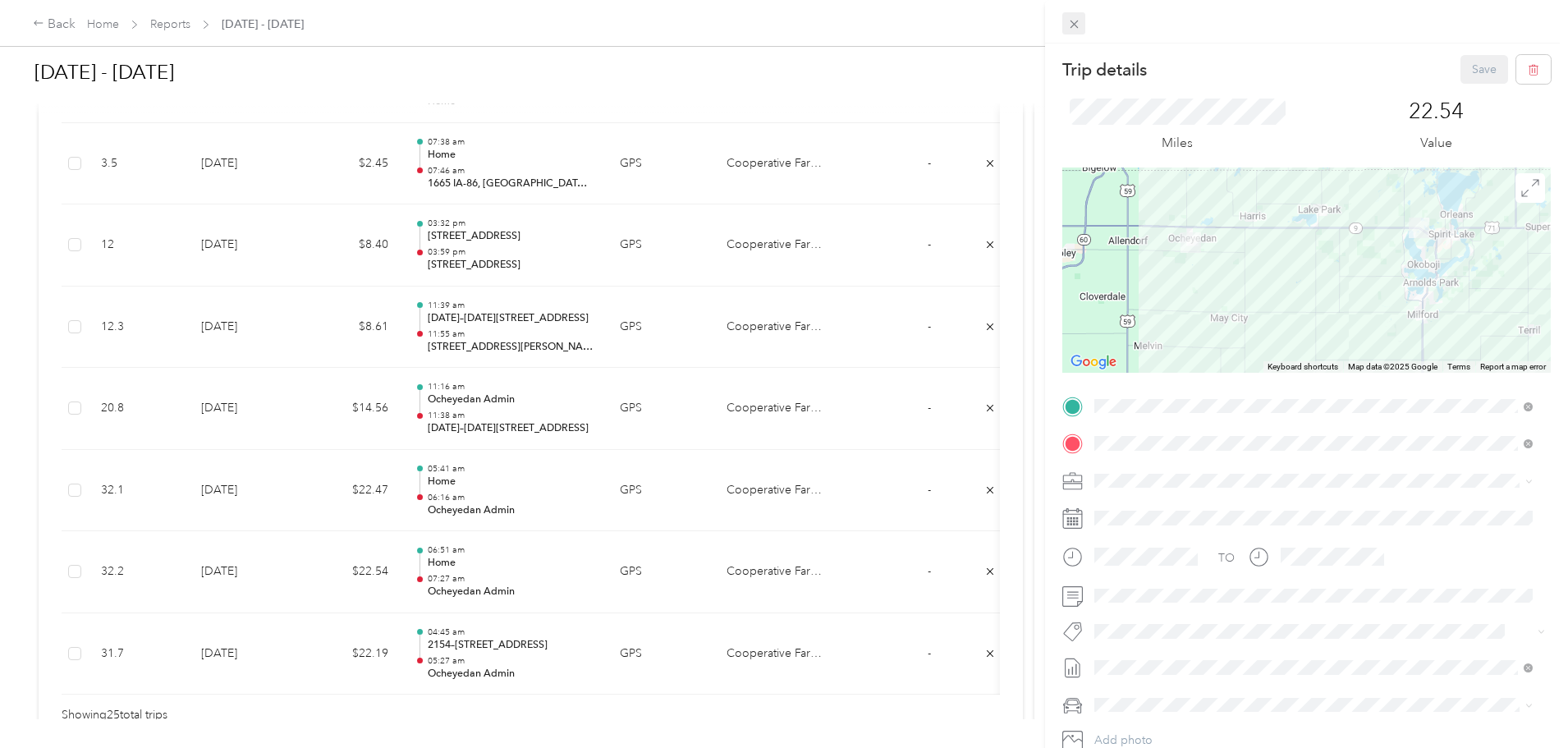
click at [1079, 29] on icon at bounding box center [1075, 24] width 14 height 14
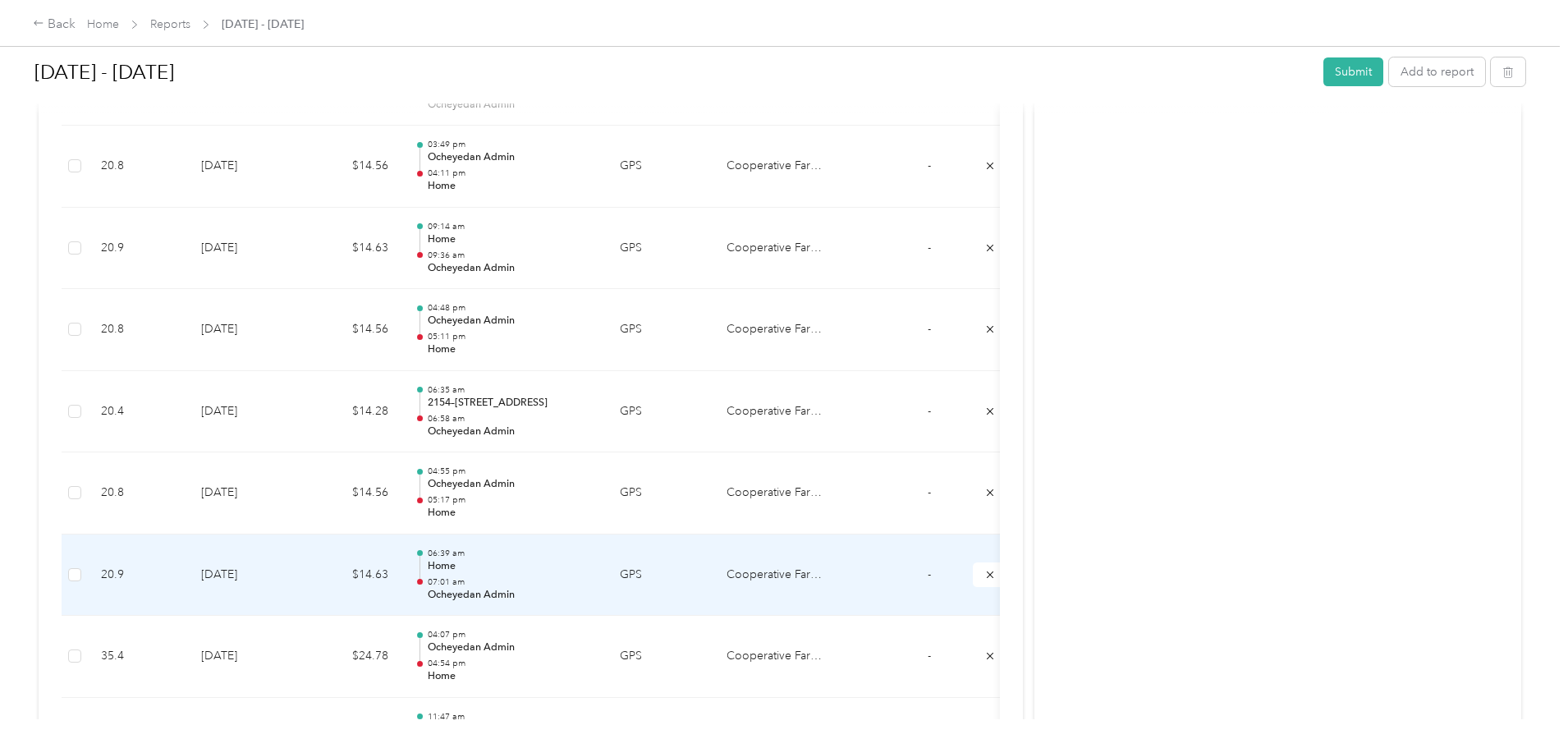
scroll to position [1068, 0]
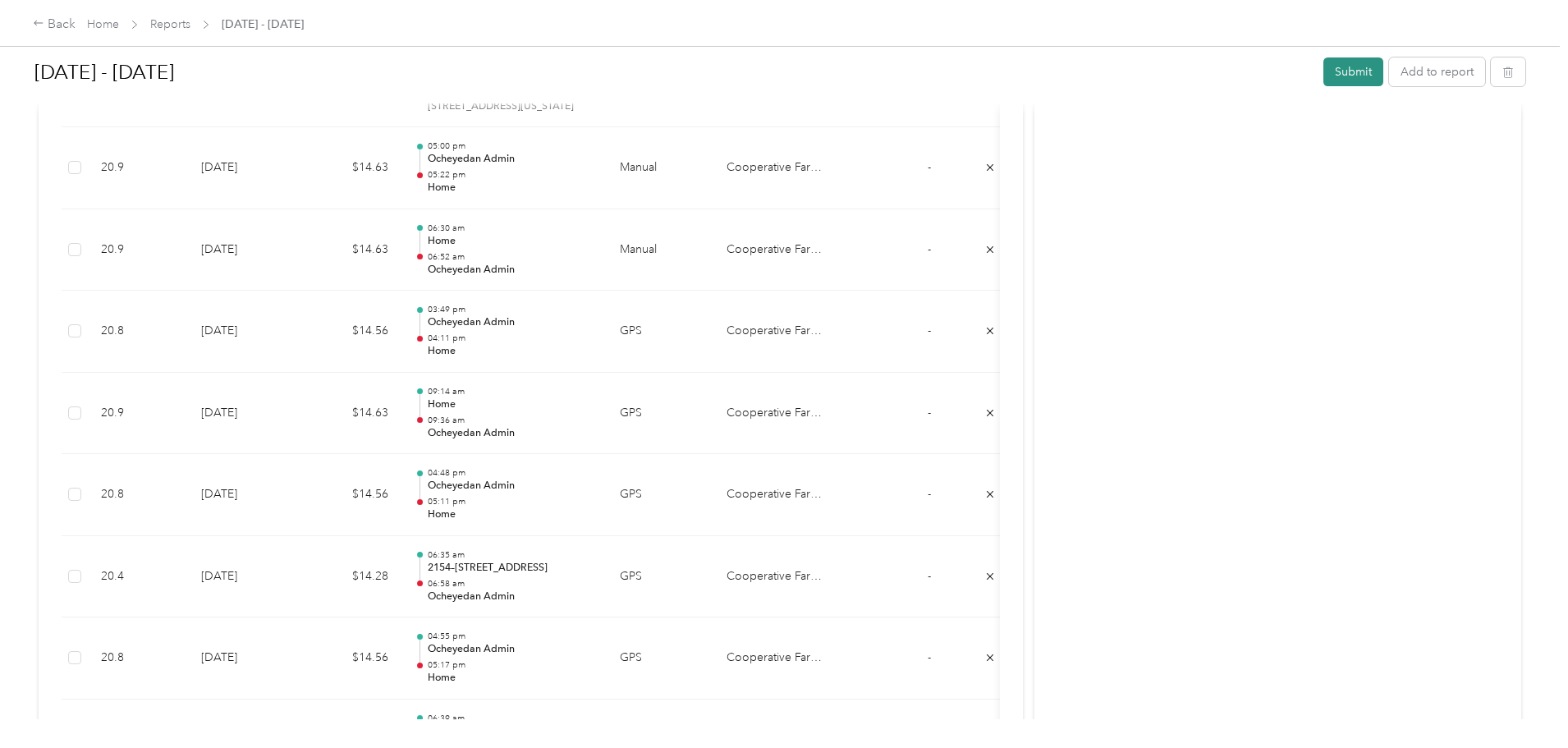
click at [1323, 69] on button "Submit" at bounding box center [1353, 71] width 60 height 29
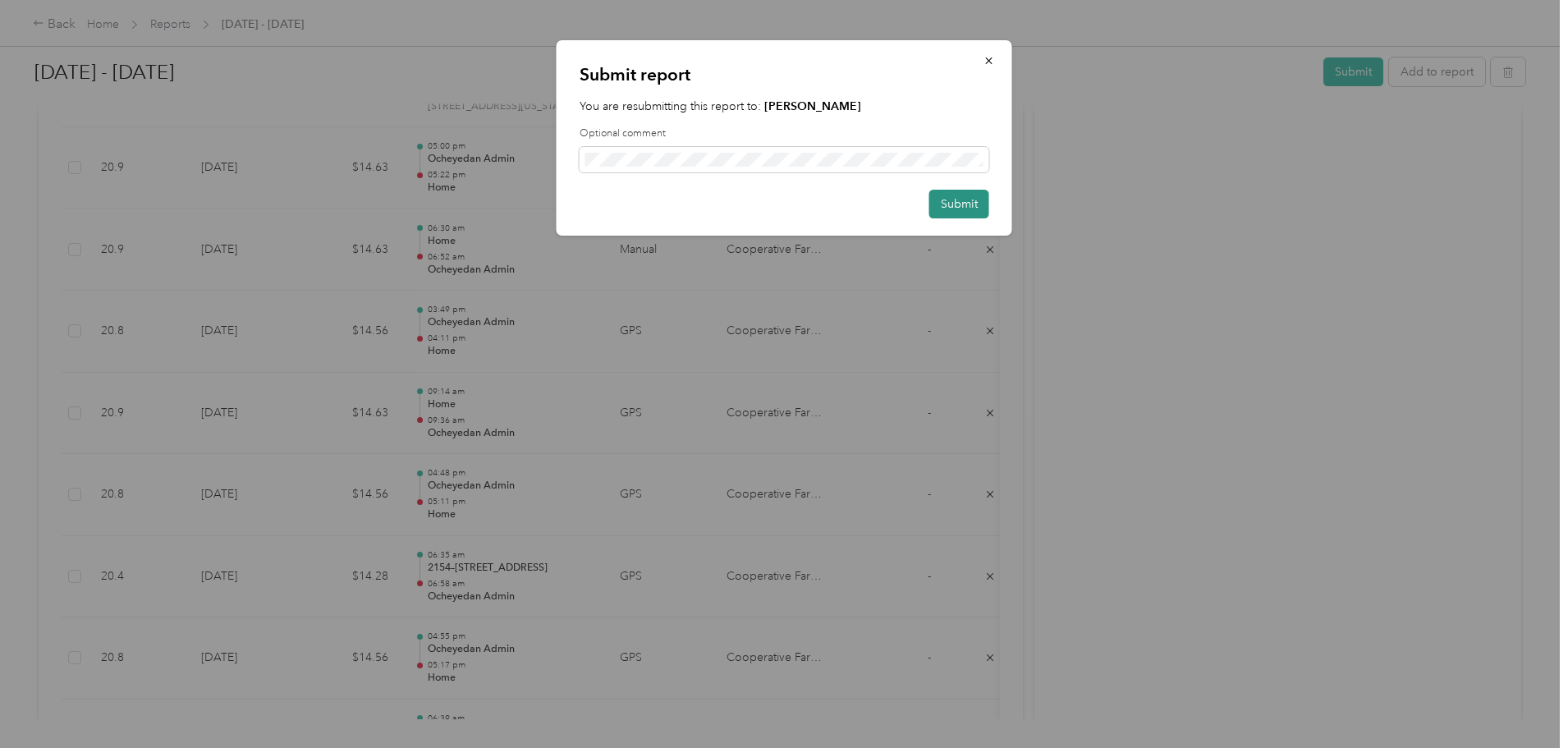
click at [964, 203] on button "Submit" at bounding box center [958, 204] width 60 height 29
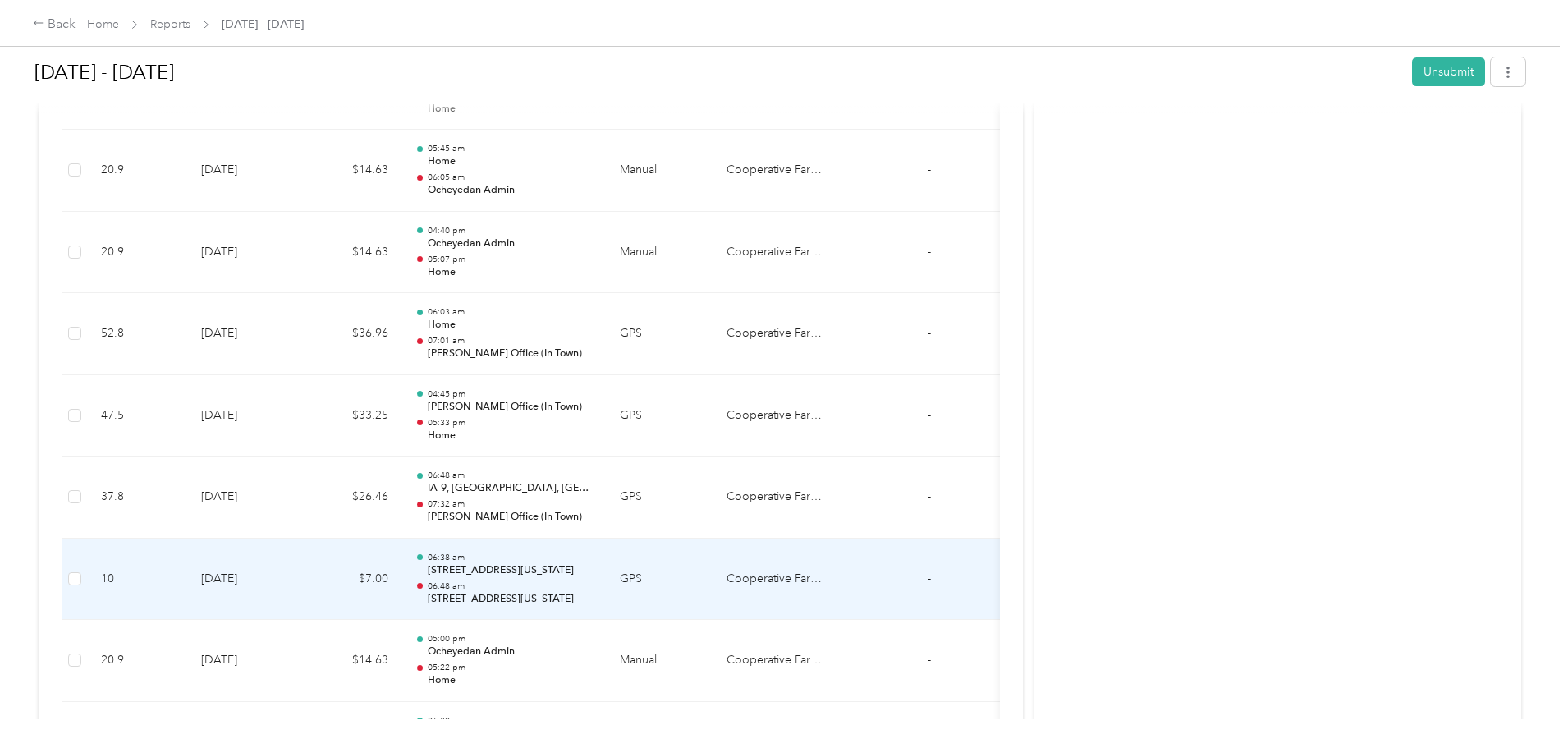
scroll to position [0, 0]
